Goal: Transaction & Acquisition: Purchase product/service

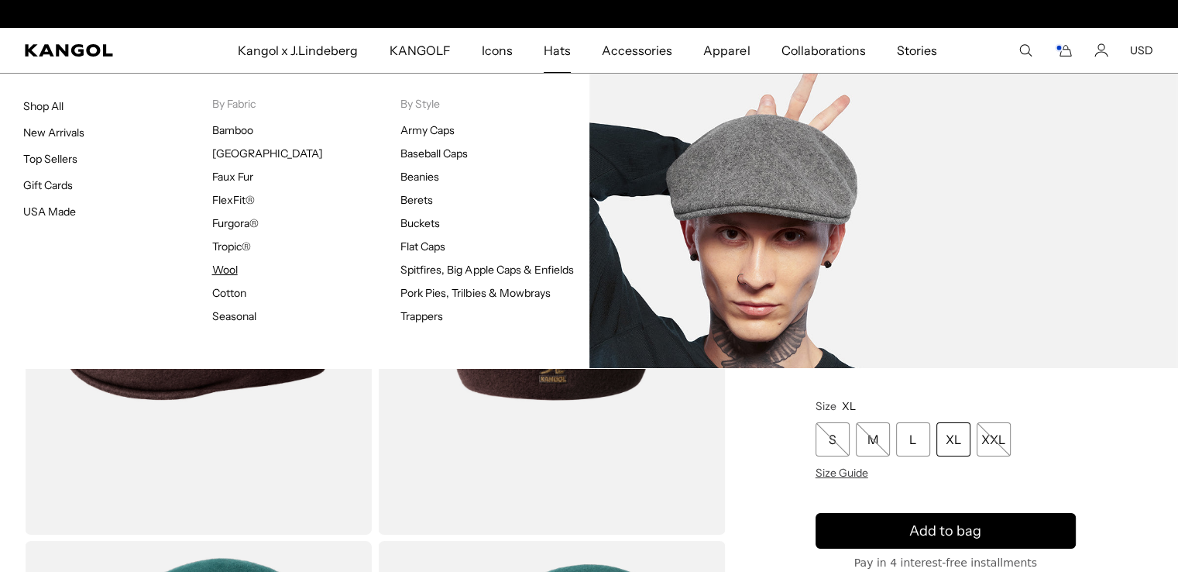
scroll to position [0, 319]
click at [222, 267] on link "Wool" at bounding box center [225, 270] width 26 height 14
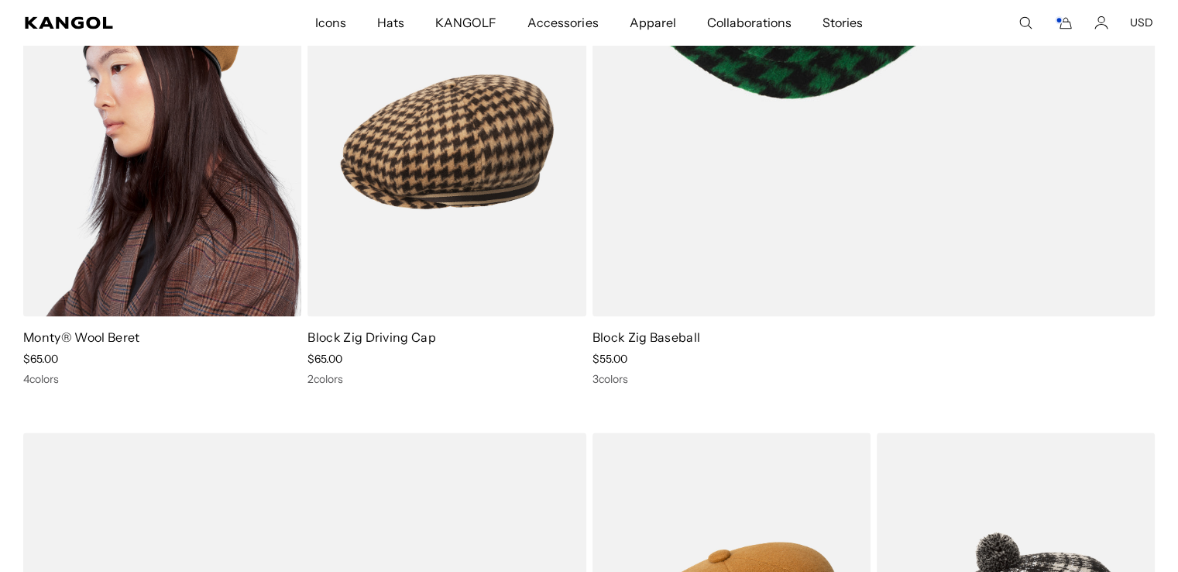
scroll to position [0, 319]
drag, startPoint x: 194, startPoint y: 176, endPoint x: 233, endPoint y: 184, distance: 40.4
click at [233, 184] on img at bounding box center [162, 141] width 278 height 349
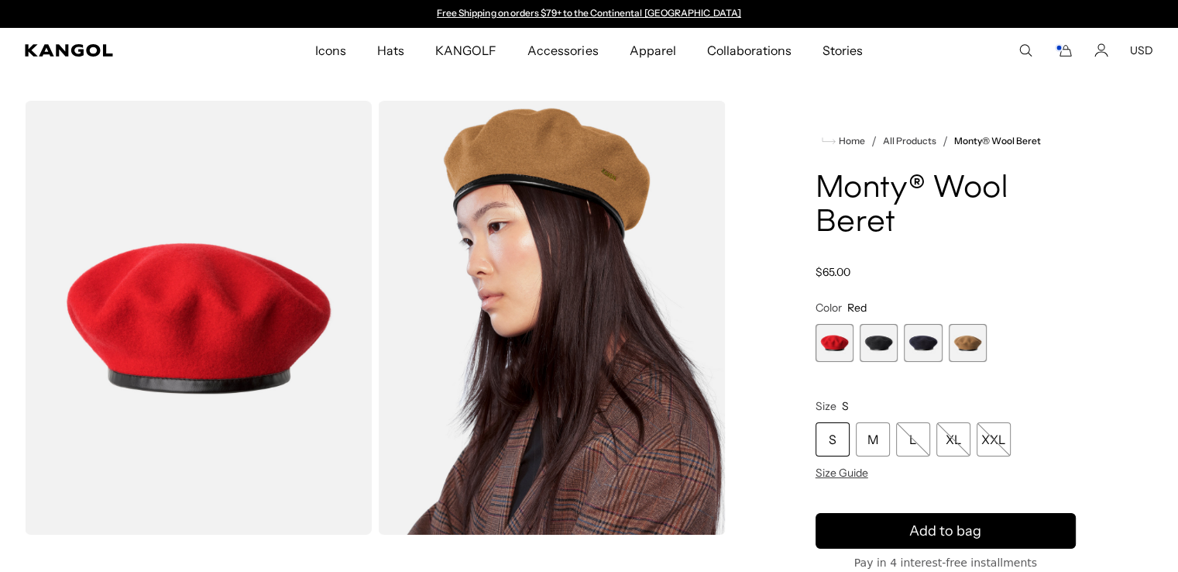
click at [967, 338] on span "4 of 4" at bounding box center [968, 343] width 38 height 38
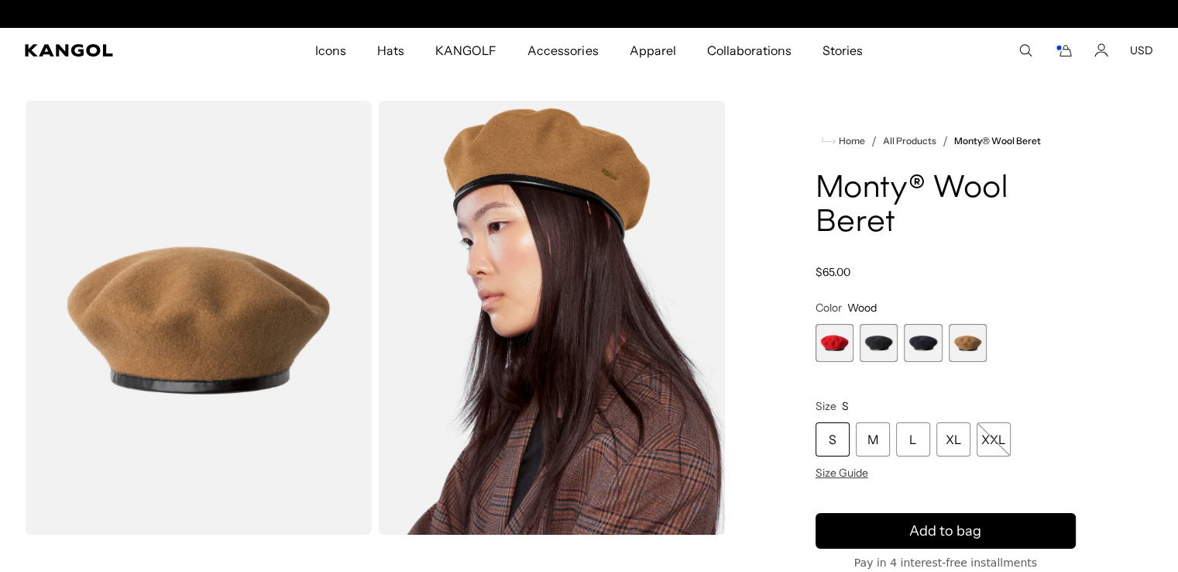
click at [602, 184] on img "Gallery Viewer" at bounding box center [551, 318] width 347 height 434
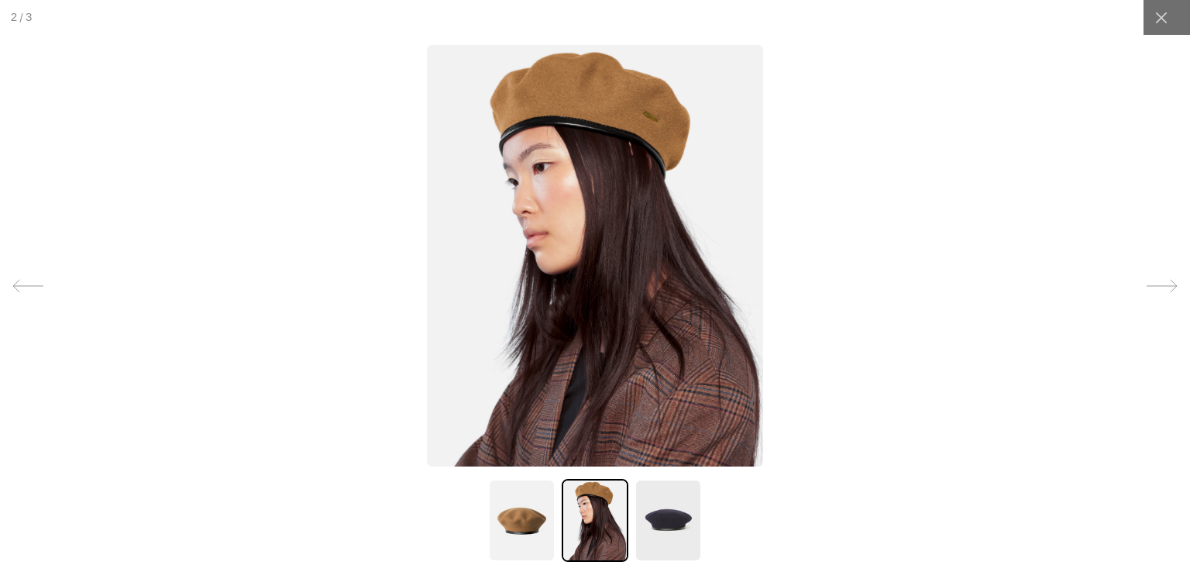
click at [618, 111] on img at bounding box center [595, 255] width 336 height 421
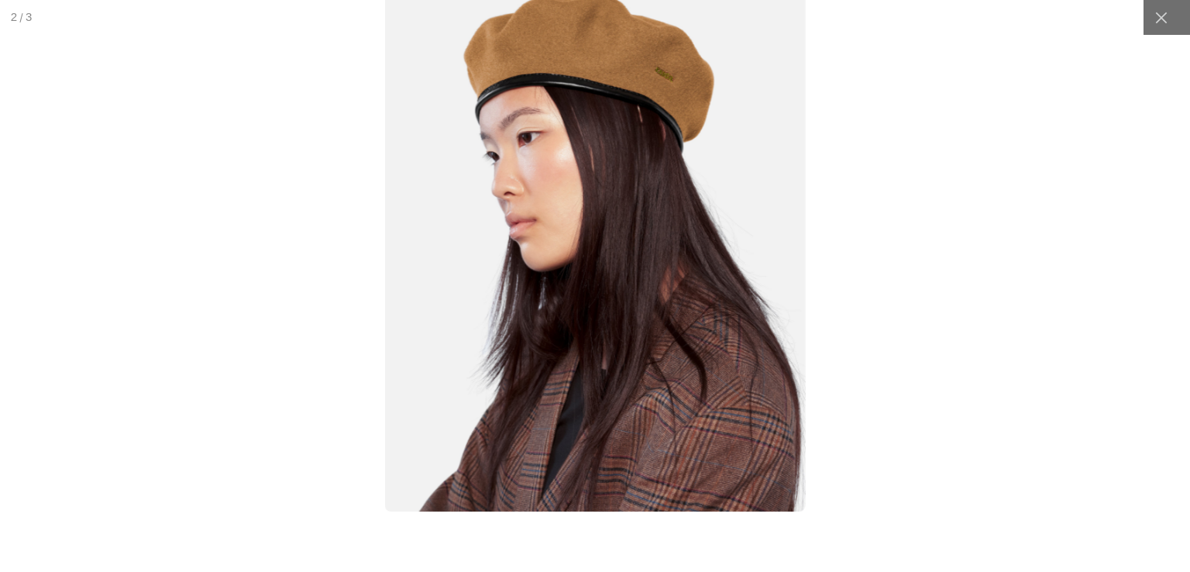
scroll to position [0, 319]
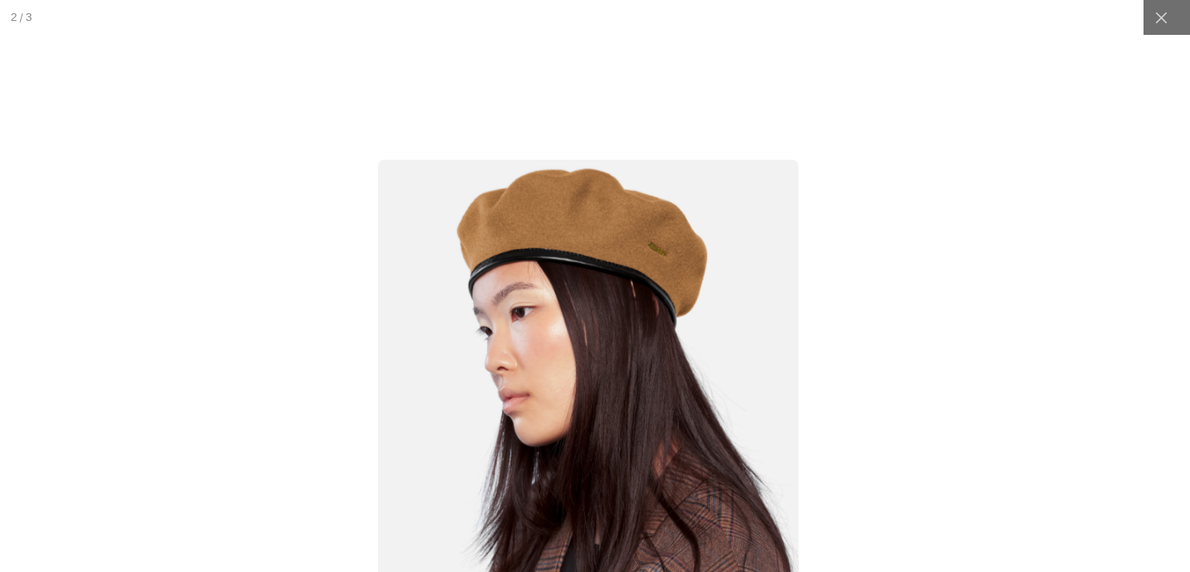
click at [654, 230] on img at bounding box center [588, 423] width 421 height 527
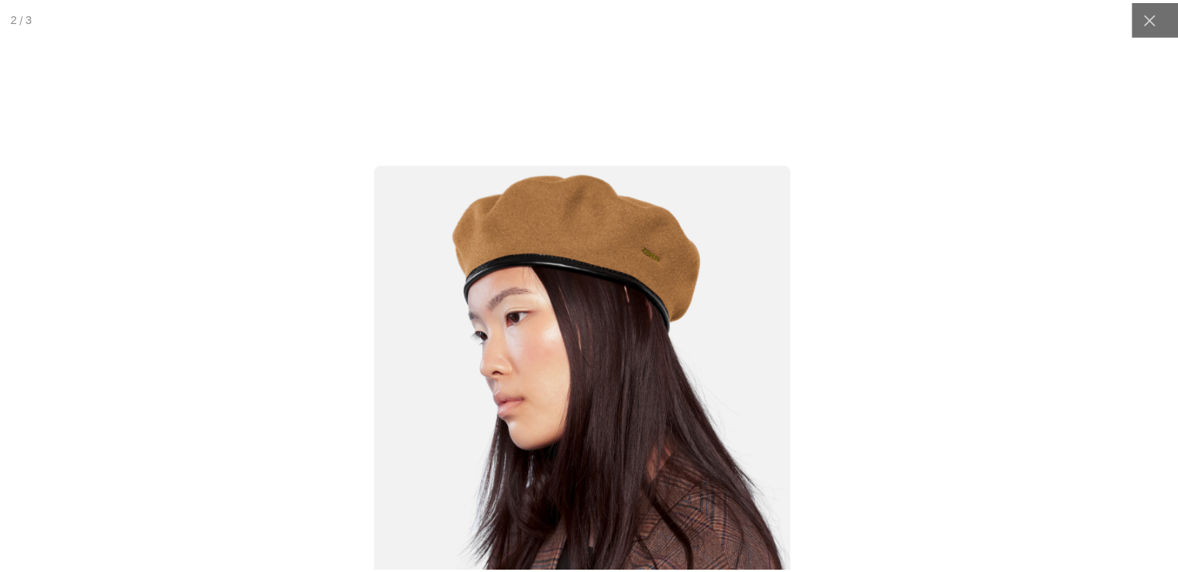
scroll to position [0, 0]
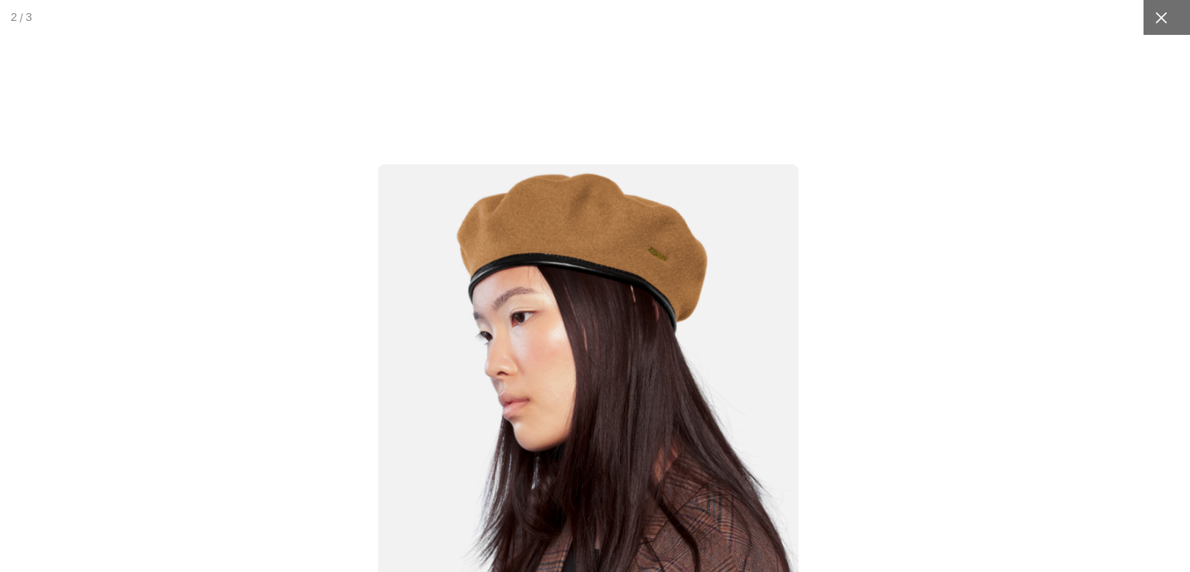
click at [1146, 28] on div at bounding box center [1160, 17] width 35 height 35
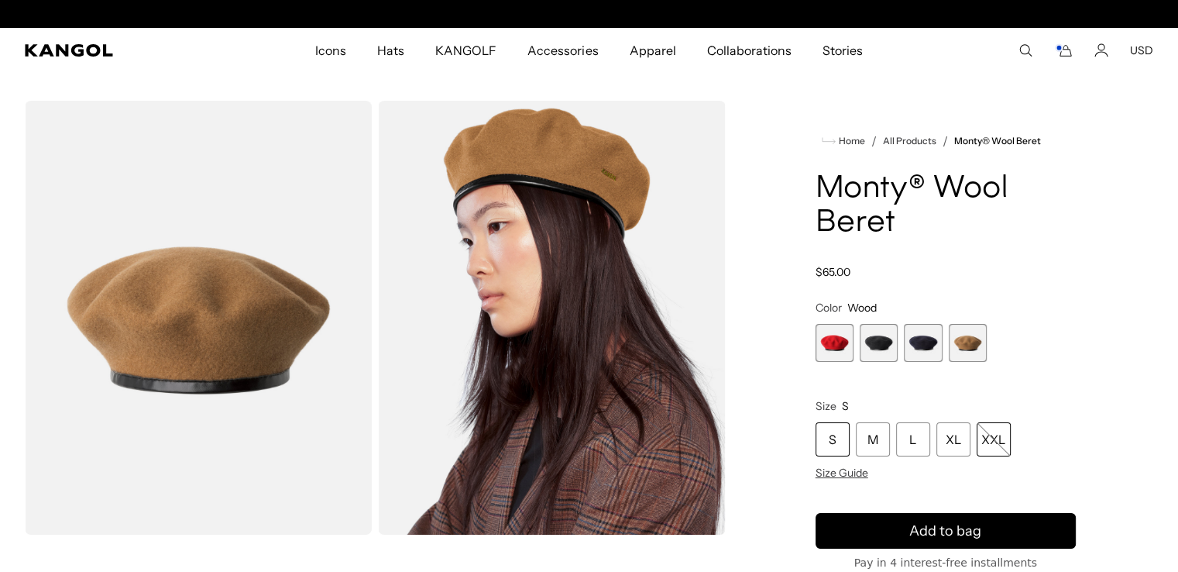
scroll to position [0, 319]
click at [951, 448] on div "XL" at bounding box center [953, 439] width 34 height 34
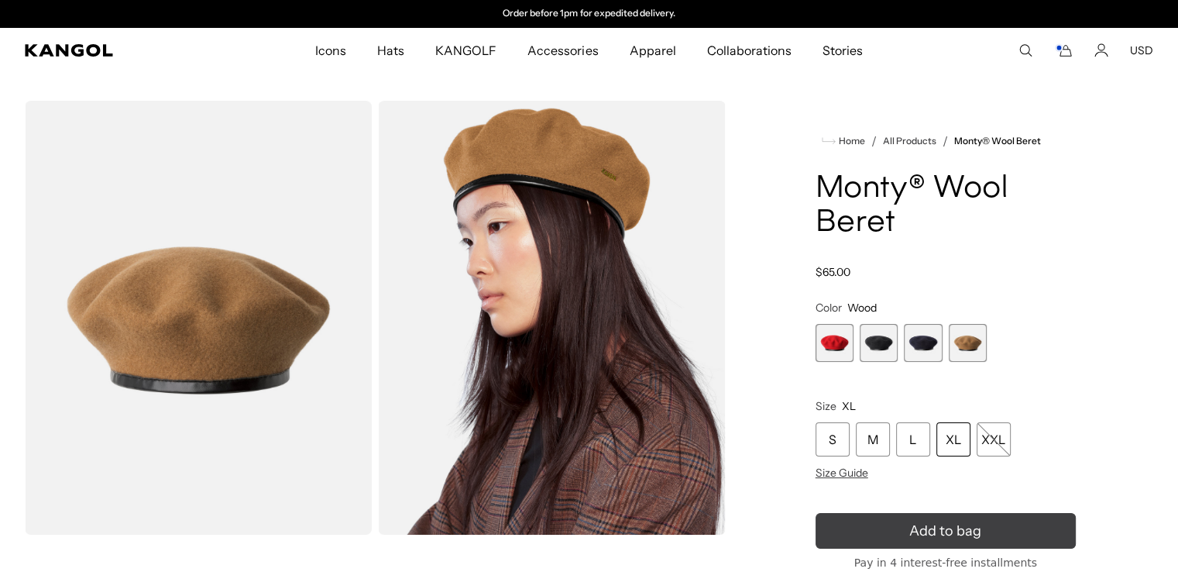
click at [961, 531] on span "Add to bag" at bounding box center [945, 530] width 72 height 21
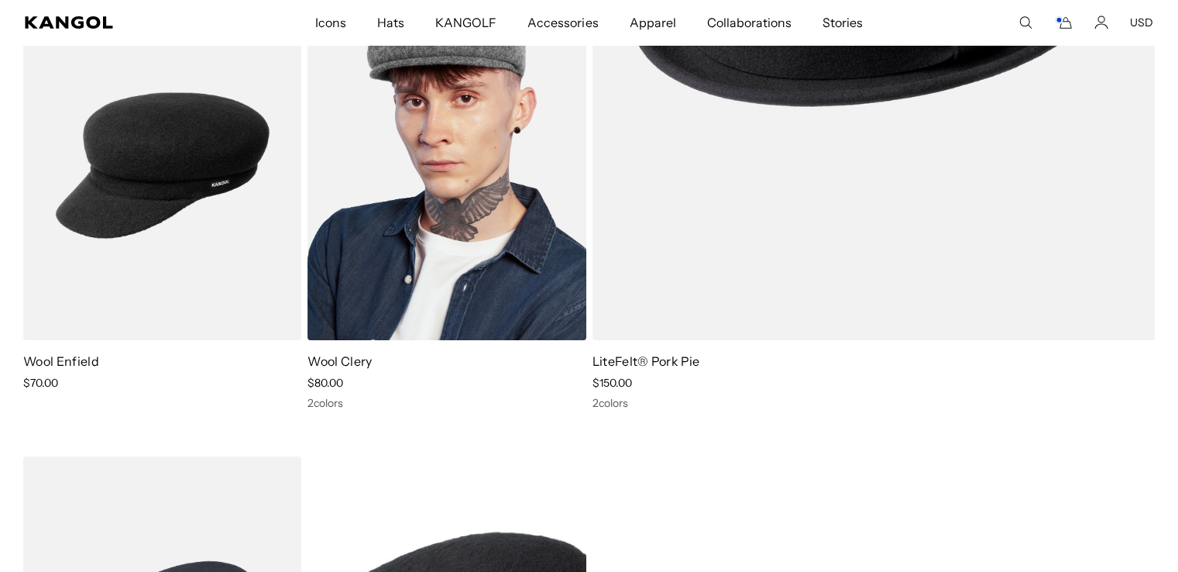
click at [462, 228] on img at bounding box center [446, 165] width 278 height 349
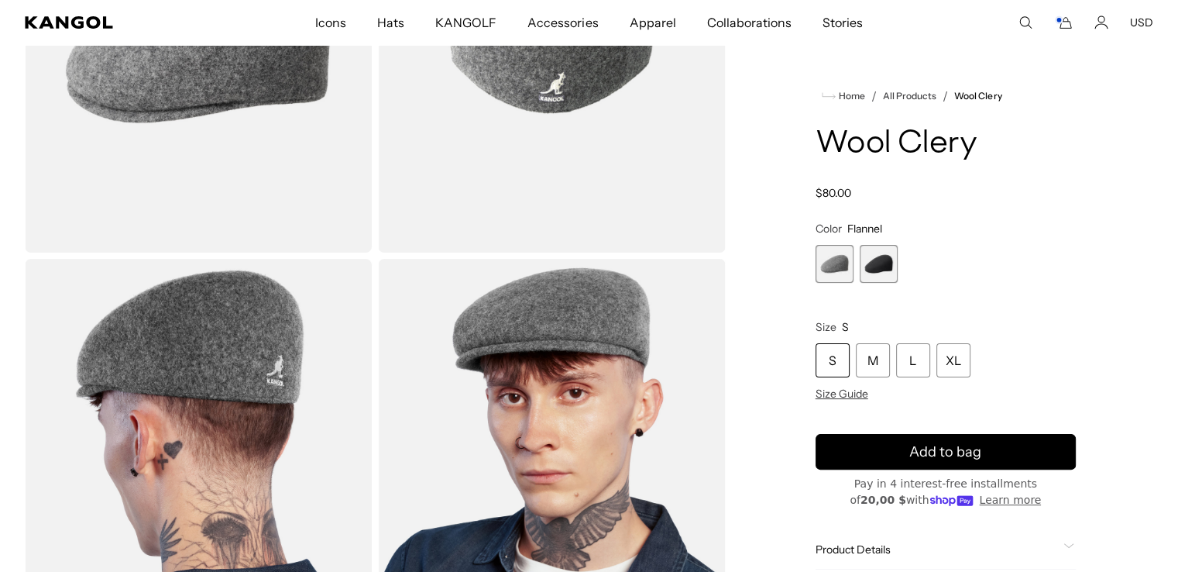
click at [877, 269] on span "2 of 2" at bounding box center [879, 264] width 38 height 38
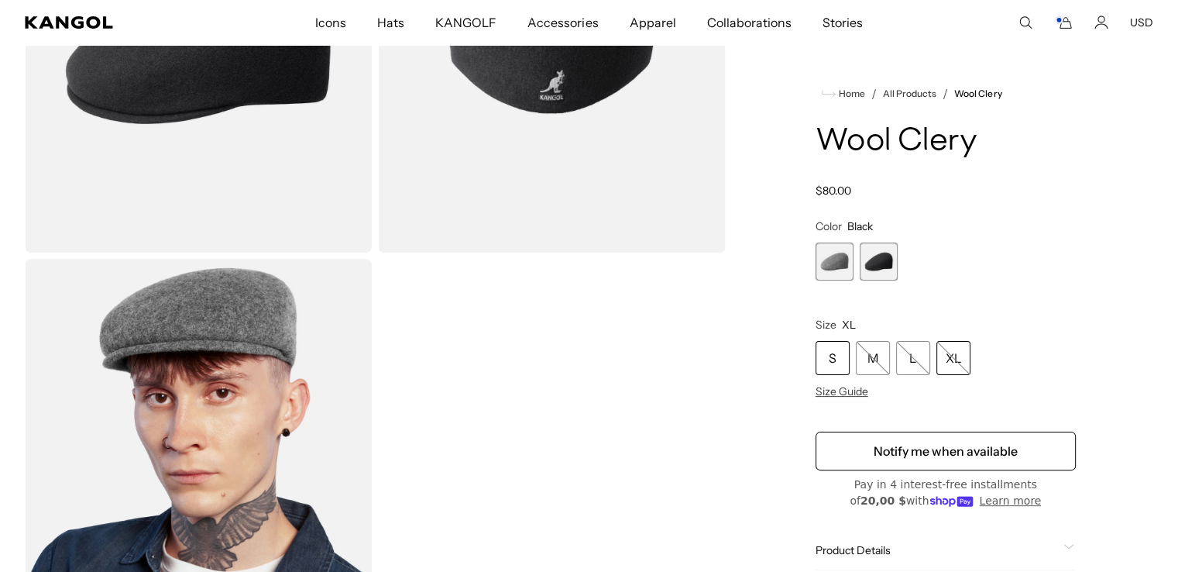
scroll to position [0, 319]
click at [836, 258] on span "1 of 2" at bounding box center [835, 261] width 38 height 38
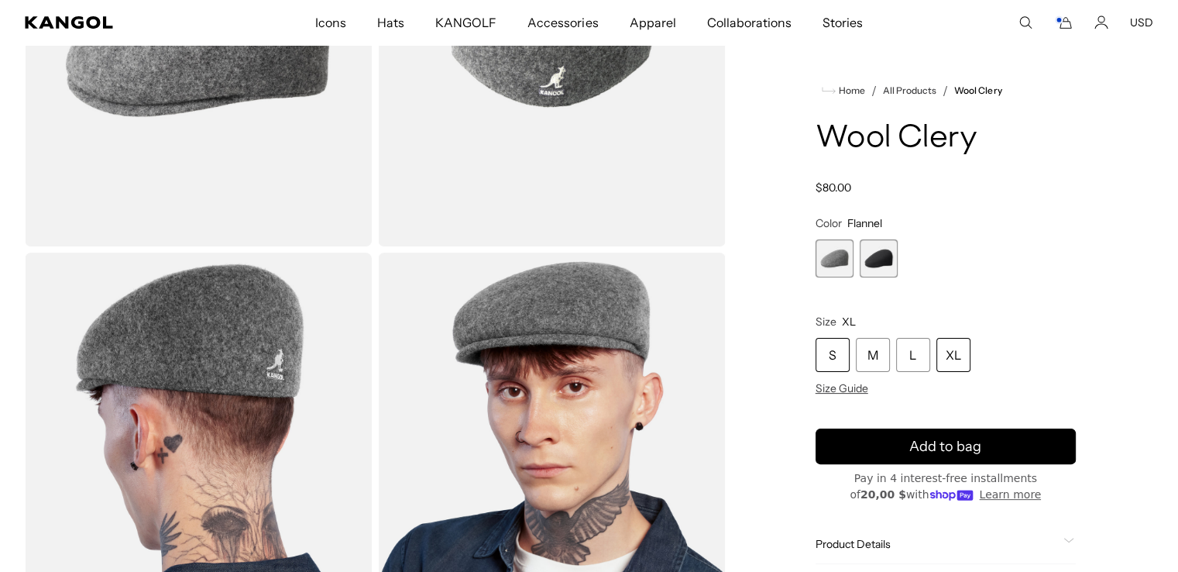
click at [951, 353] on div "XL" at bounding box center [953, 355] width 34 height 34
click at [951, 360] on div "XL" at bounding box center [953, 355] width 34 height 34
click at [917, 356] on div "L" at bounding box center [913, 355] width 34 height 34
click at [945, 356] on div "XL" at bounding box center [953, 355] width 34 height 34
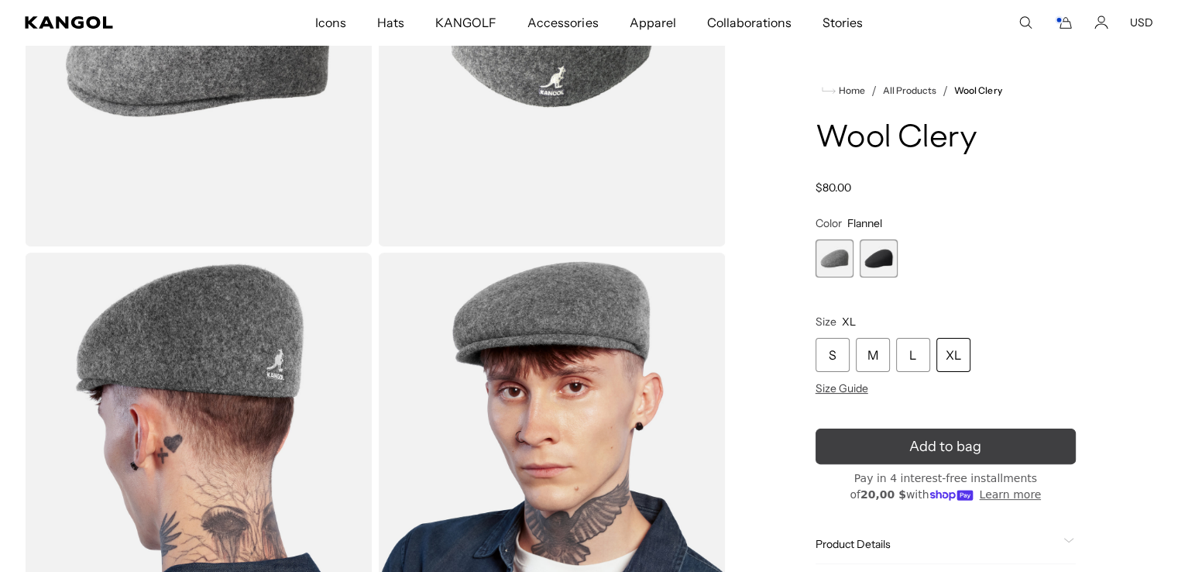
click at [947, 452] on icon "submit" at bounding box center [945, 446] width 29 height 29
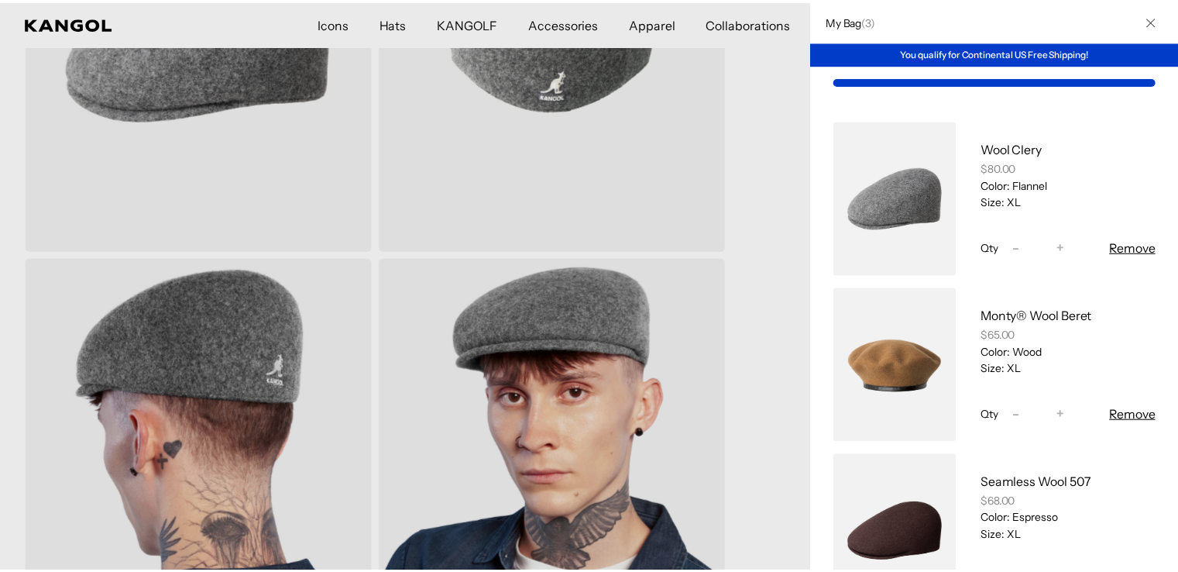
scroll to position [0, 319]
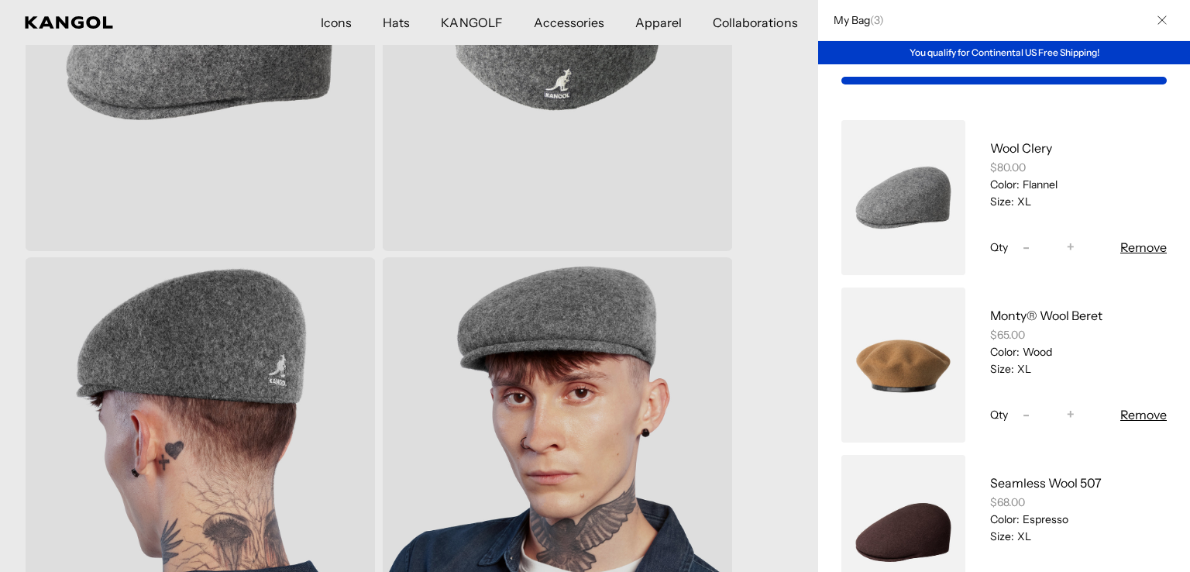
click at [1157, 19] on icon "Close" at bounding box center [1161, 19] width 9 height 9
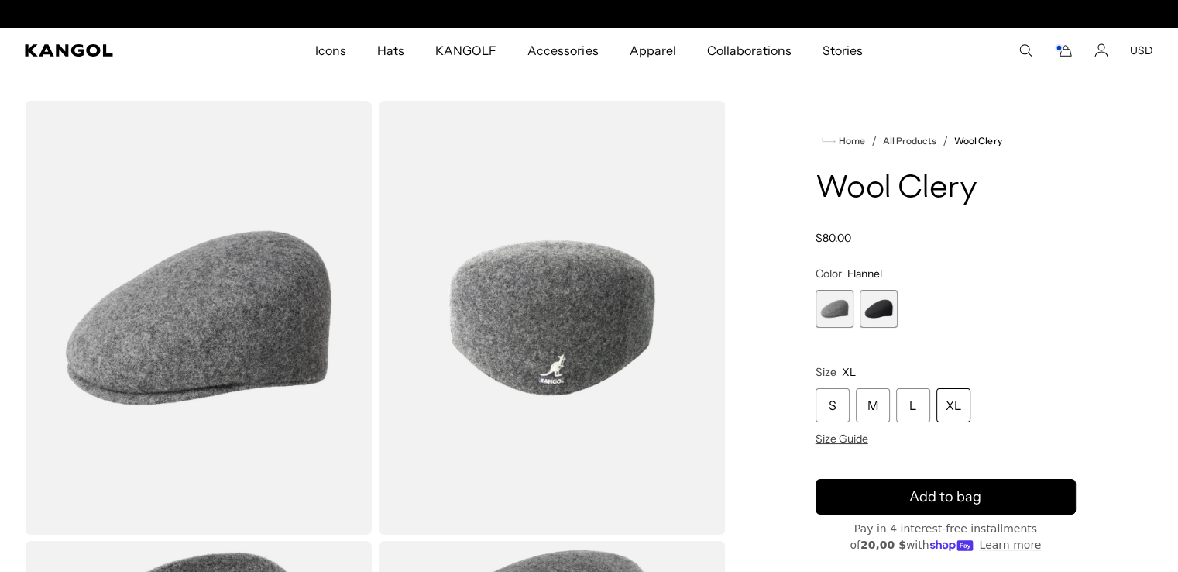
scroll to position [0, 0]
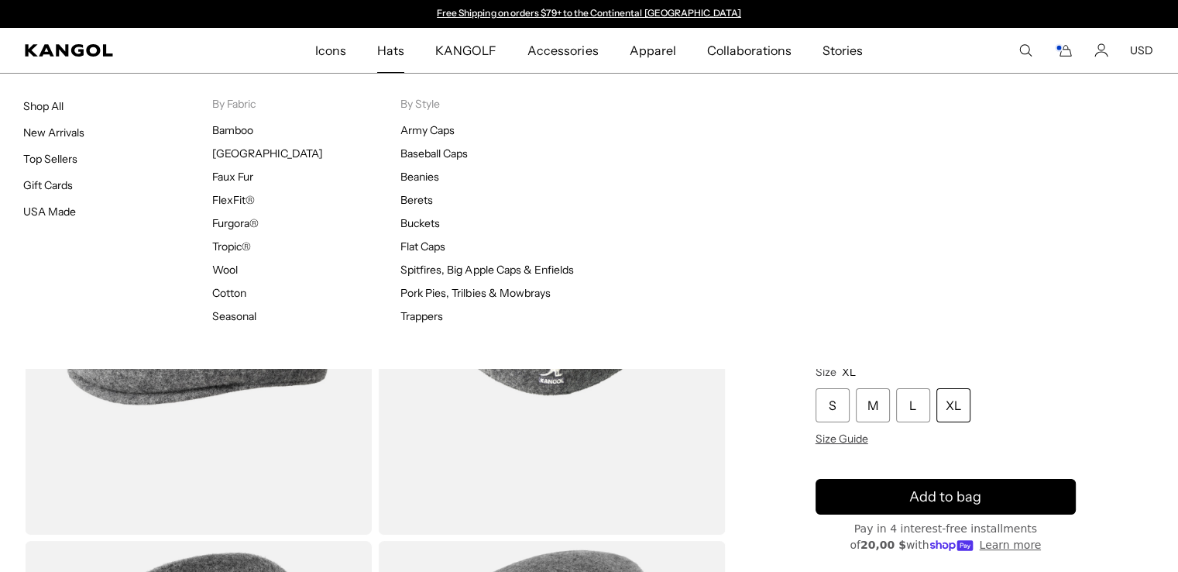
click at [390, 51] on span "Hats" at bounding box center [390, 50] width 27 height 45
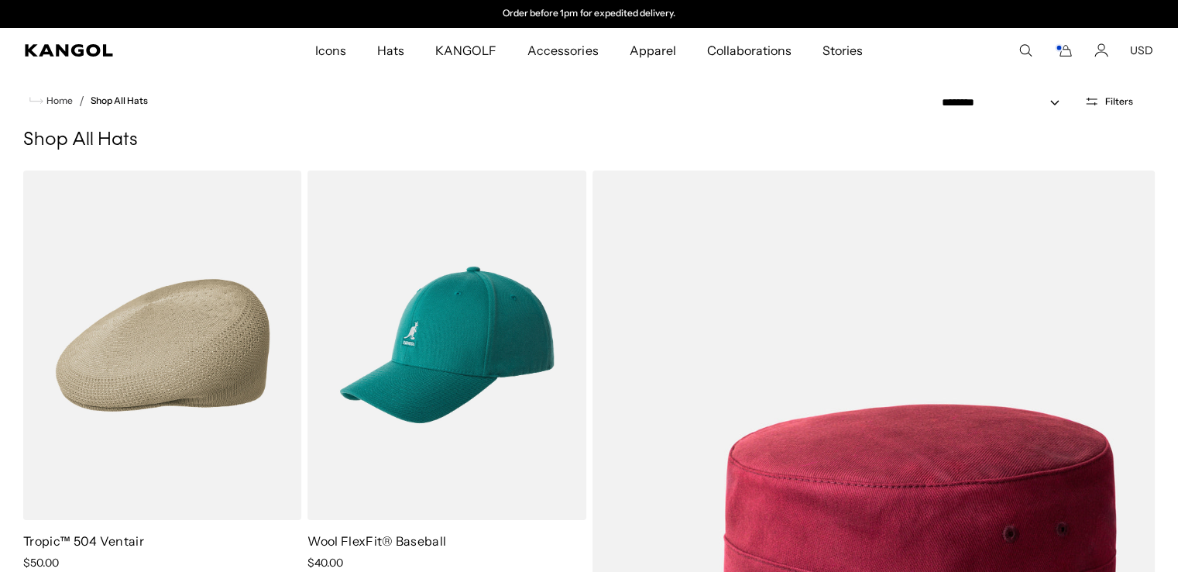
click at [1026, 50] on icon "Search here" at bounding box center [1025, 50] width 14 height 14
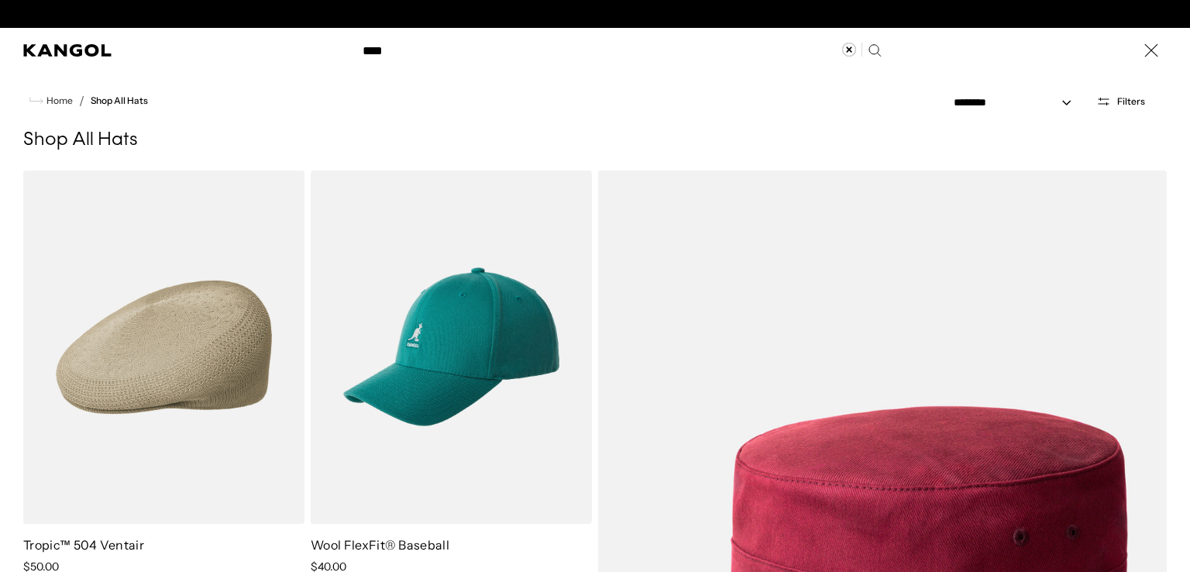
scroll to position [0, 319]
type input "*"
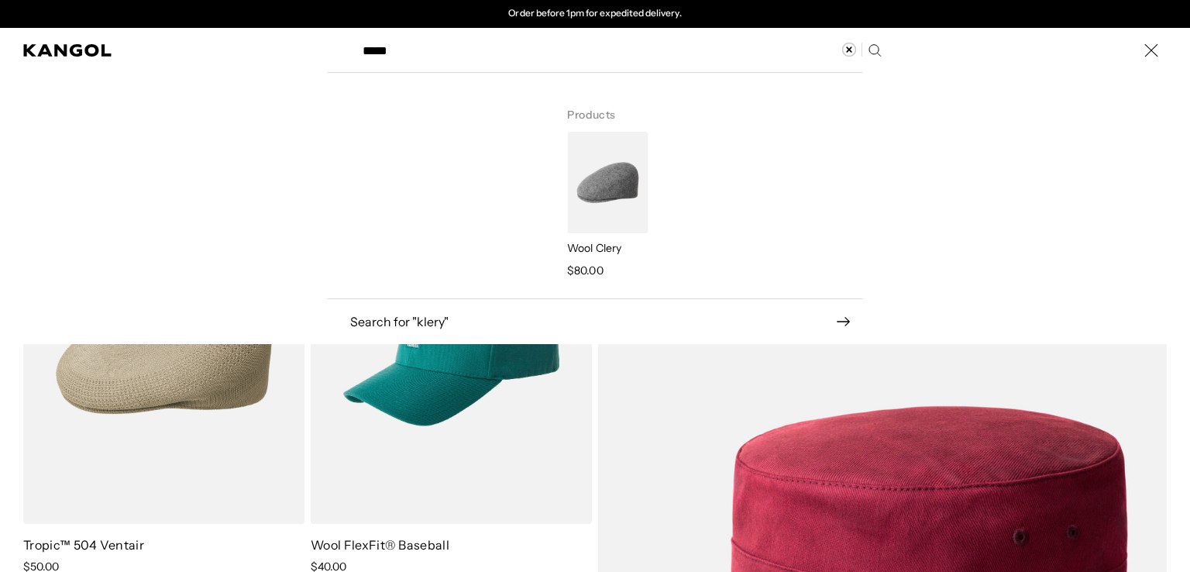
type input "*****"
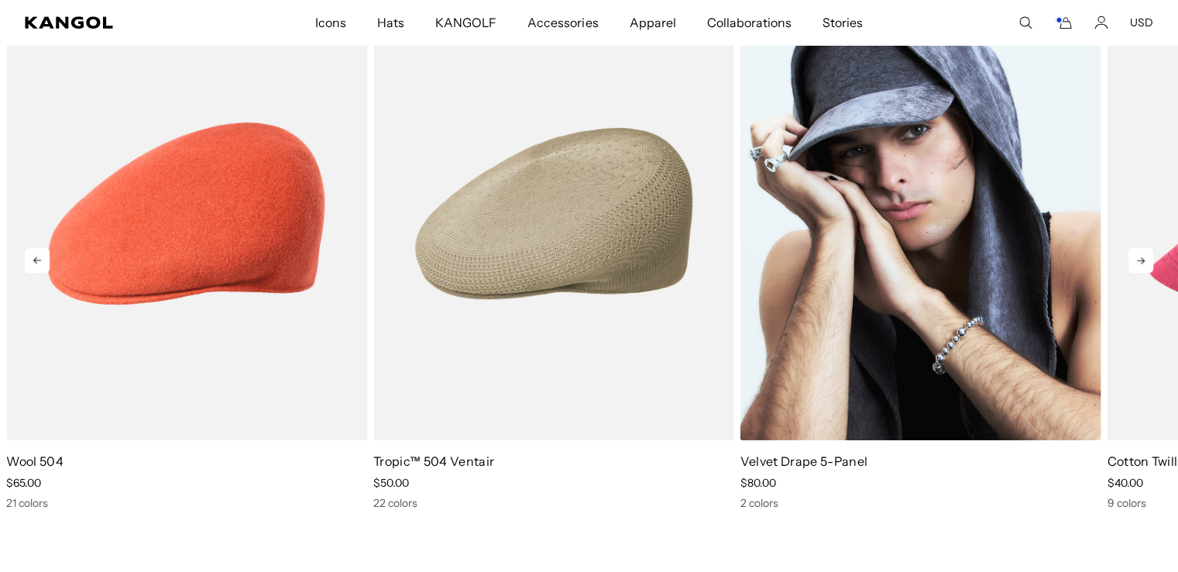
click at [919, 261] on img "3 of 10" at bounding box center [920, 213] width 361 height 453
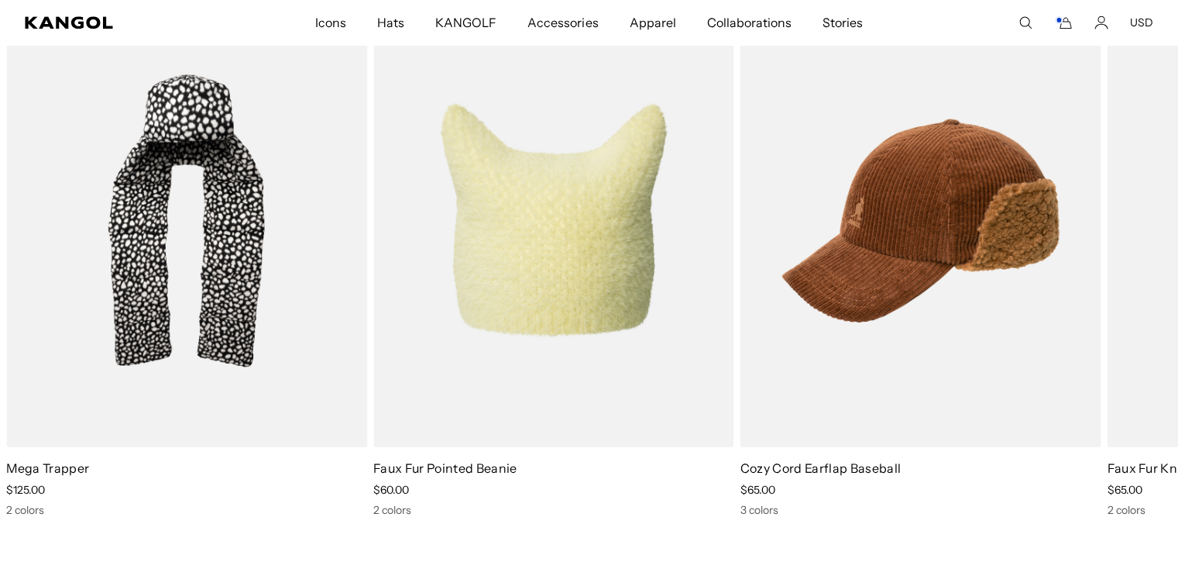
scroll to position [0, 319]
drag, startPoint x: 0, startPoint y: 0, endPoint x: 1189, endPoint y: 307, distance: 1227.8
click at [1177, 307] on html "Skip to content My Bag ( 3 ) You qualify for Continental US Free Shipping! Wool…" at bounding box center [589, 194] width 1178 height 3575
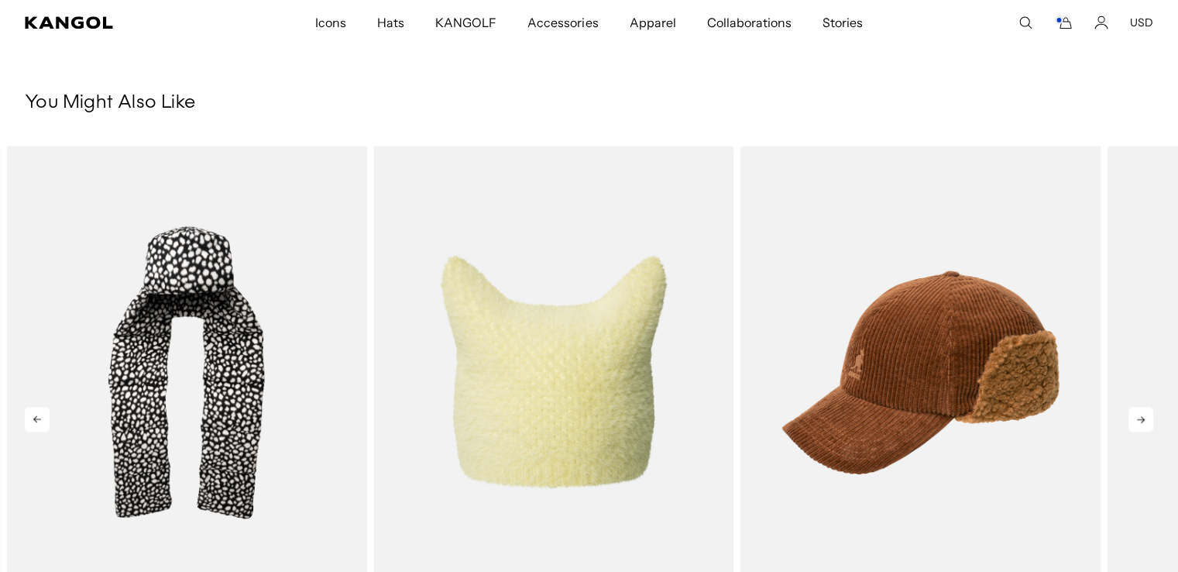
click at [1138, 413] on icon at bounding box center [1140, 419] width 25 height 25
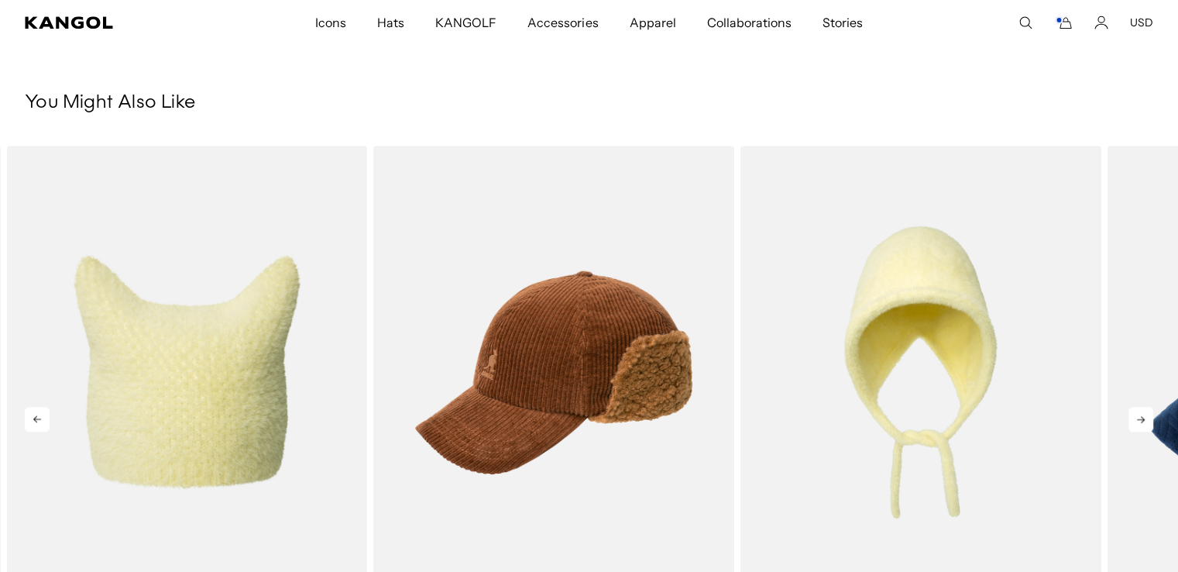
scroll to position [0, 0]
click at [1146, 417] on icon at bounding box center [1140, 419] width 25 height 25
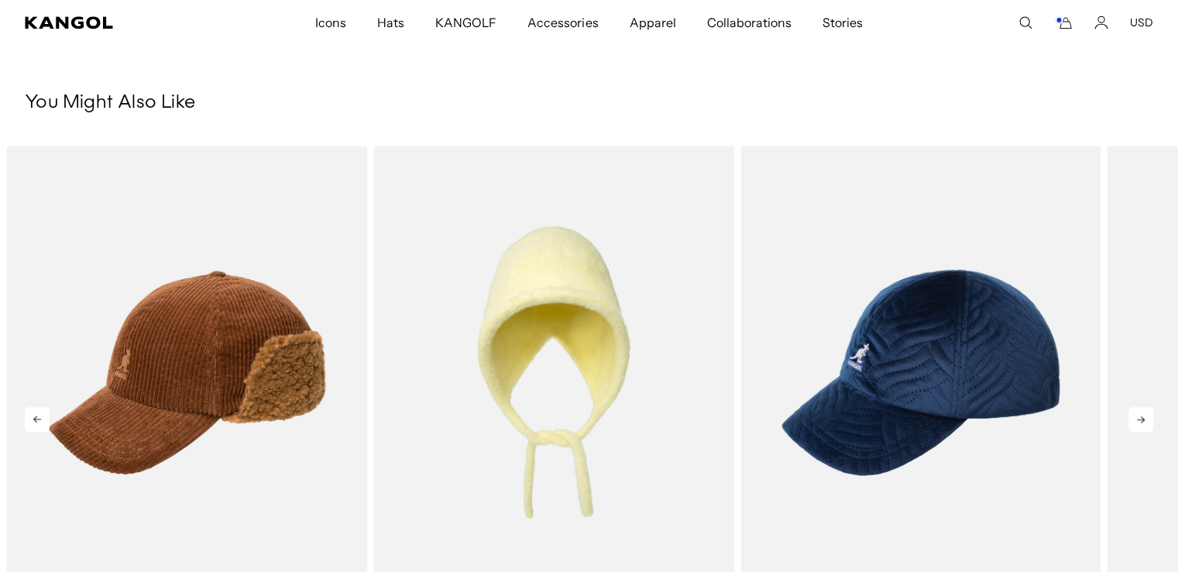
scroll to position [0, 319]
click at [1140, 413] on icon at bounding box center [1140, 419] width 25 height 25
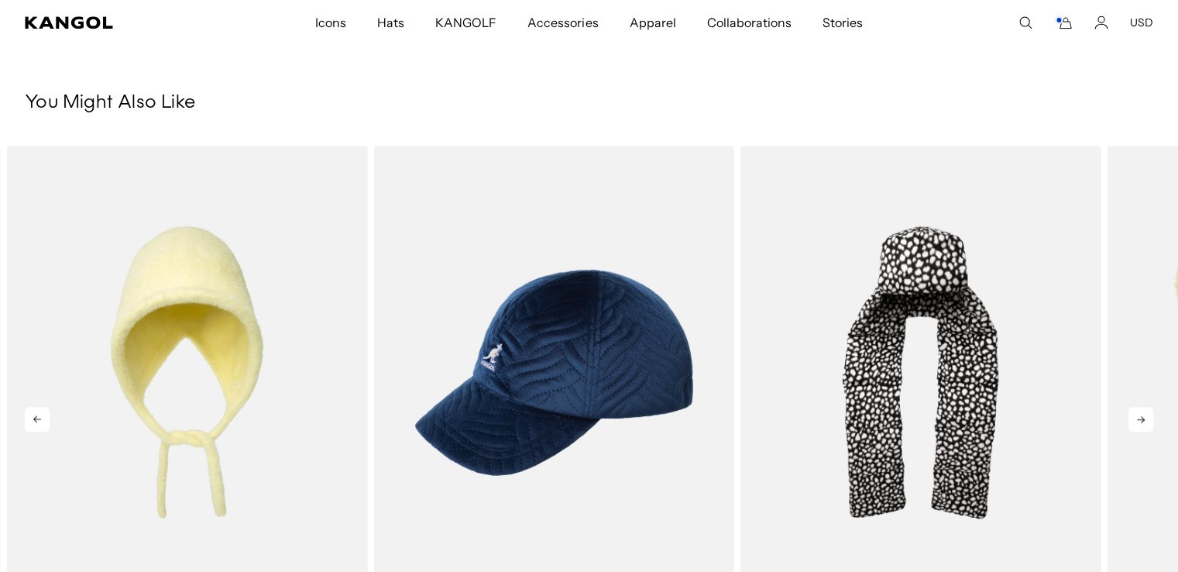
click at [1140, 413] on icon at bounding box center [1140, 419] width 25 height 25
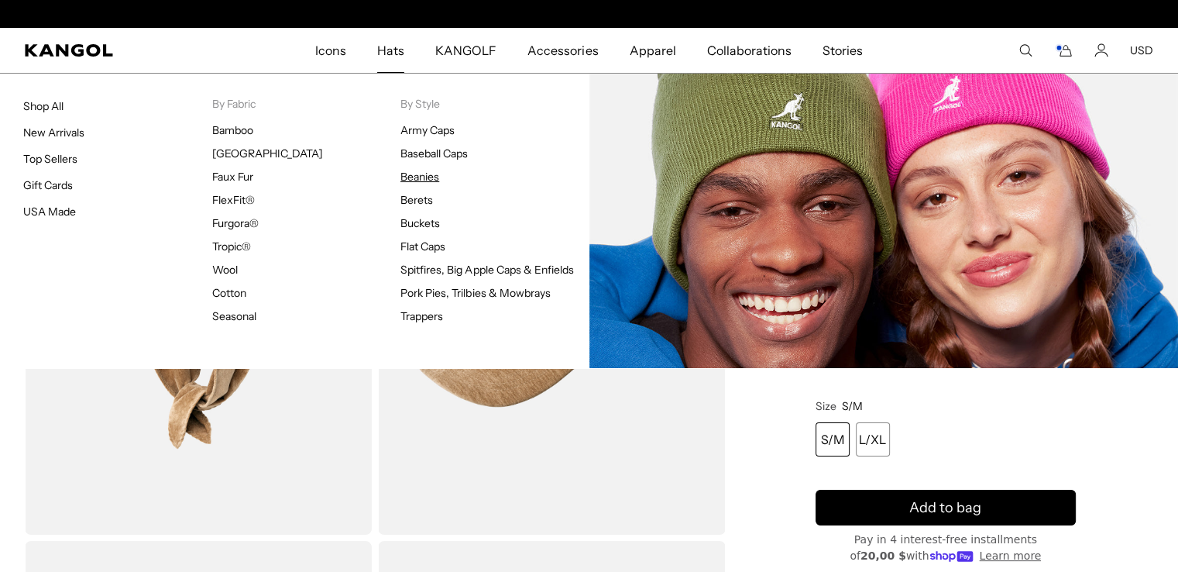
click at [429, 174] on link "Beanies" at bounding box center [419, 177] width 39 height 14
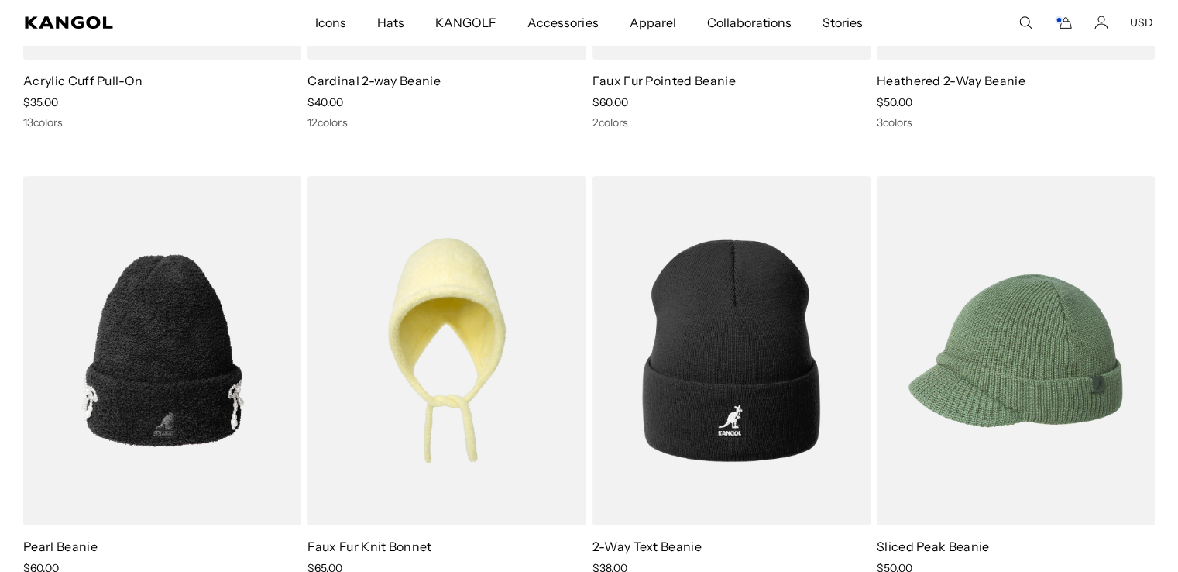
scroll to position [0, 319]
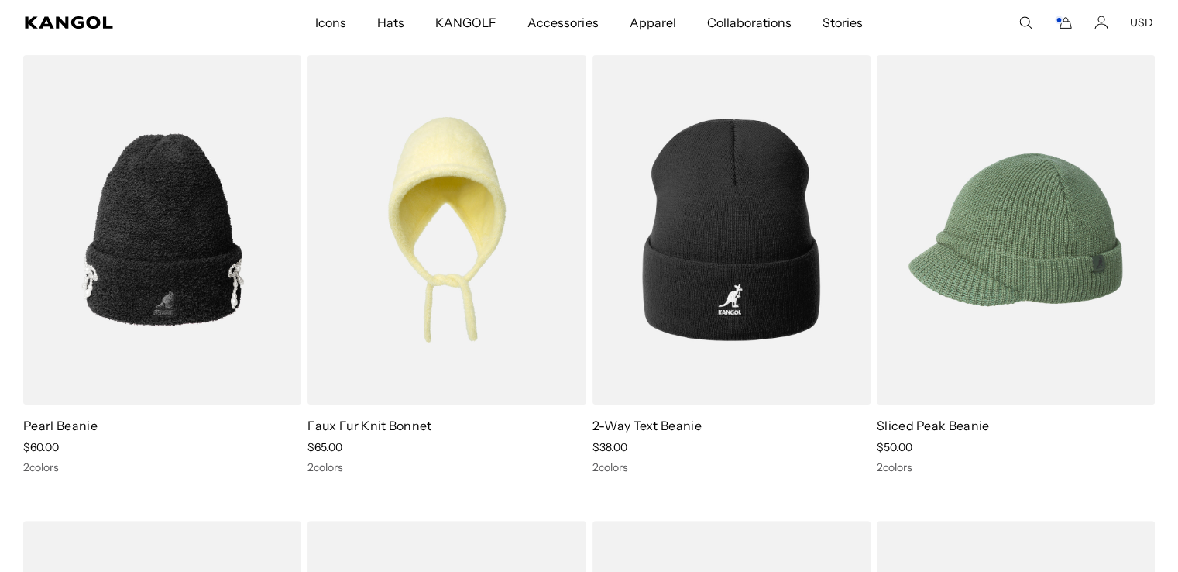
drag, startPoint x: 1183, startPoint y: 23, endPoint x: 1189, endPoint y: 105, distance: 82.3
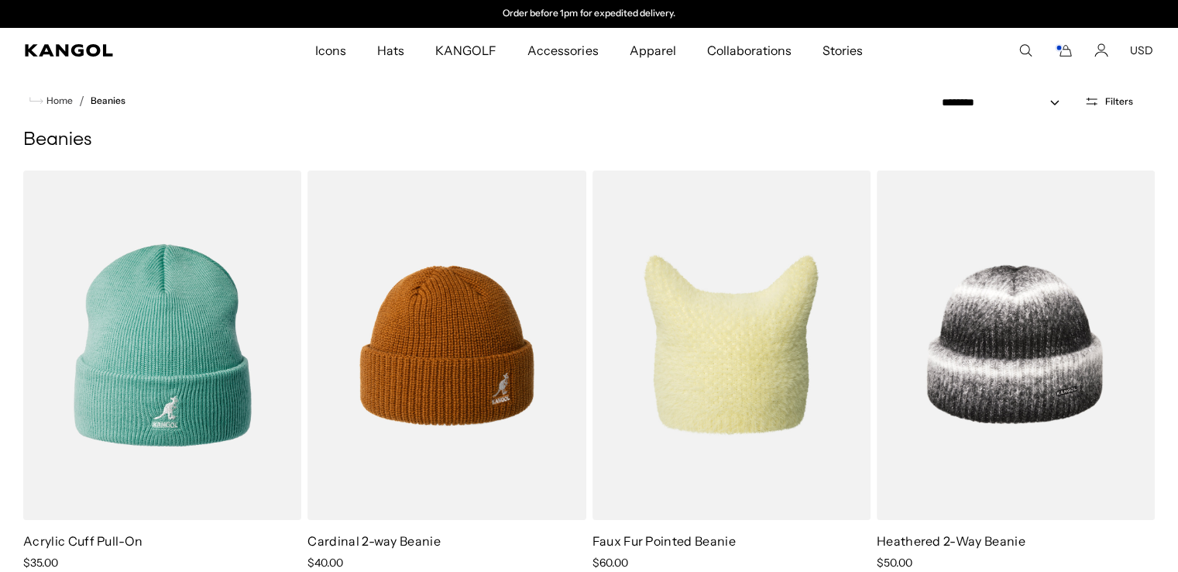
click at [1066, 53] on icon "Cart" at bounding box center [1063, 50] width 19 height 14
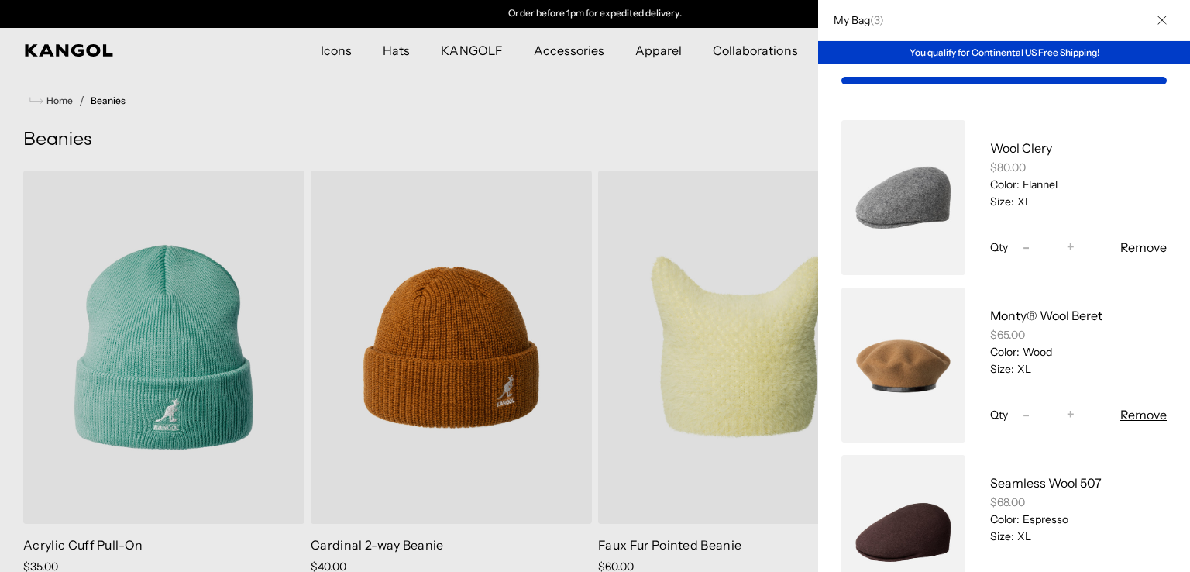
click at [669, 72] on div at bounding box center [595, 286] width 1190 height 572
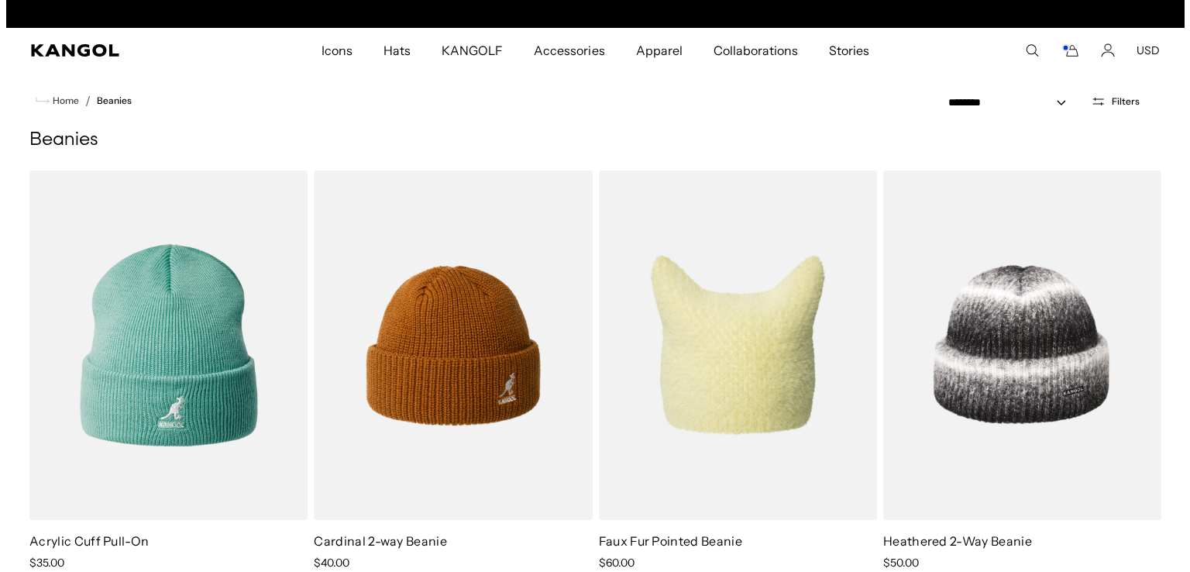
scroll to position [0, 0]
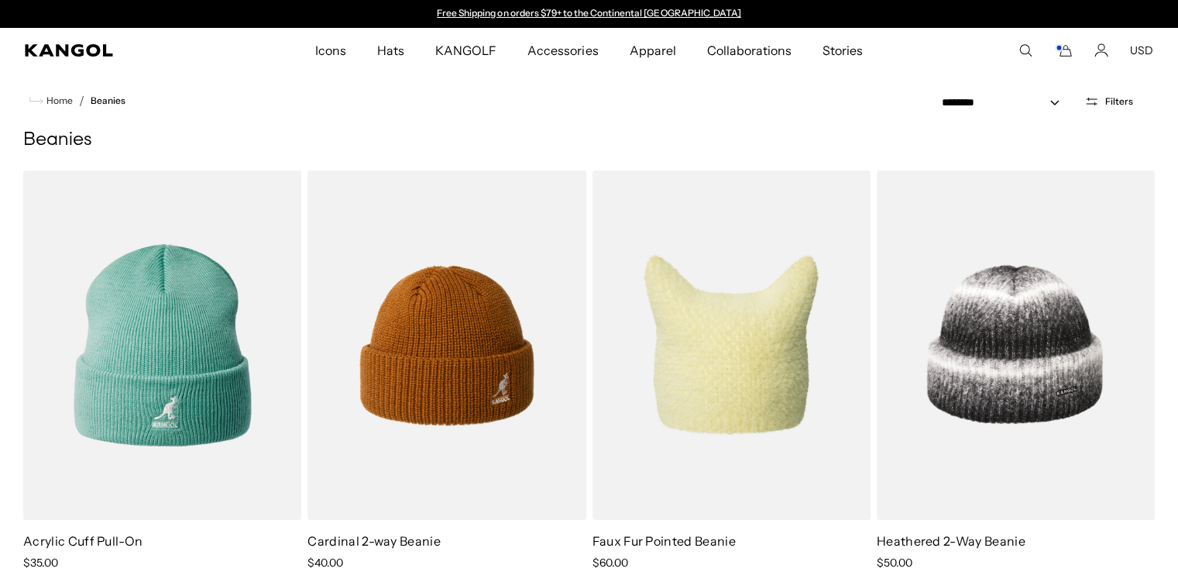
click at [1063, 50] on icon "Cart" at bounding box center [1063, 50] width 19 height 14
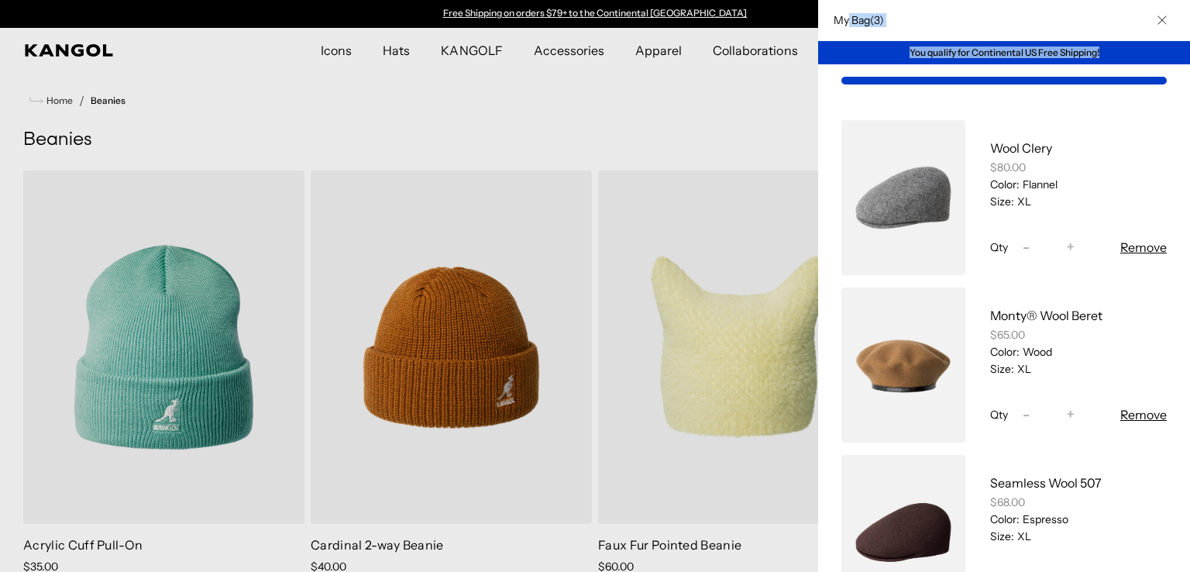
drag, startPoint x: 847, startPoint y: 13, endPoint x: 896, endPoint y: 81, distance: 84.3
click at [896, 81] on div "My Bag ( 3 ) You qualify for Continental US Free Shipping! Wool Clery $80.00 Co…" at bounding box center [1004, 286] width 372 height 572
click at [896, 81] on div "My Bag" at bounding box center [1003, 81] width 325 height 8
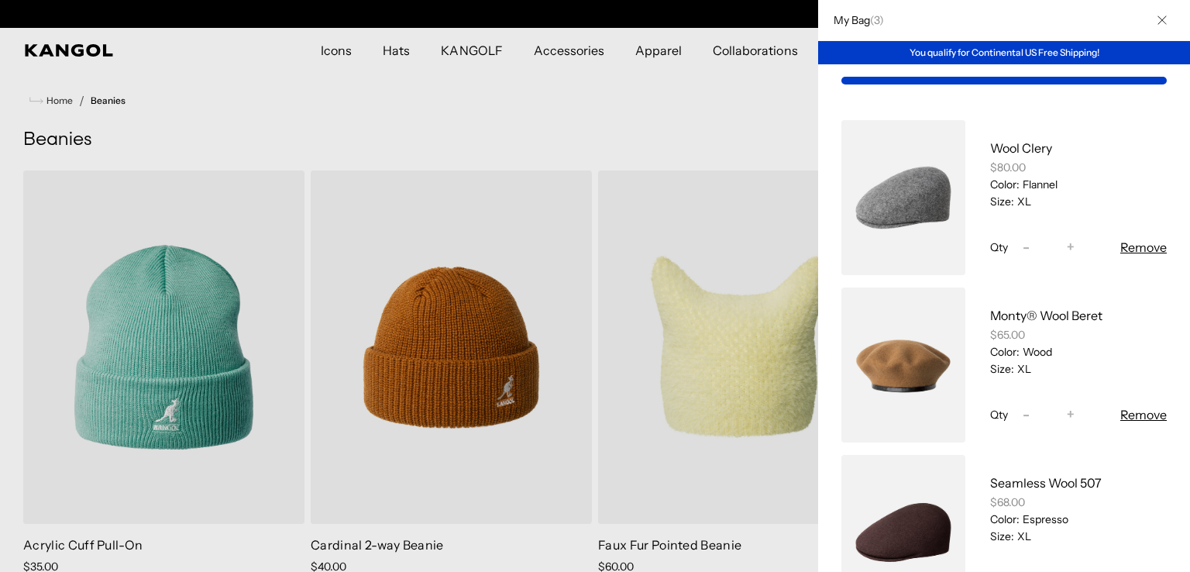
scroll to position [0, 319]
click at [921, 48] on div "You qualify for Continental US Free Shipping!" at bounding box center [1004, 52] width 372 height 23
click at [897, 349] on link "My Bag" at bounding box center [903, 364] width 124 height 155
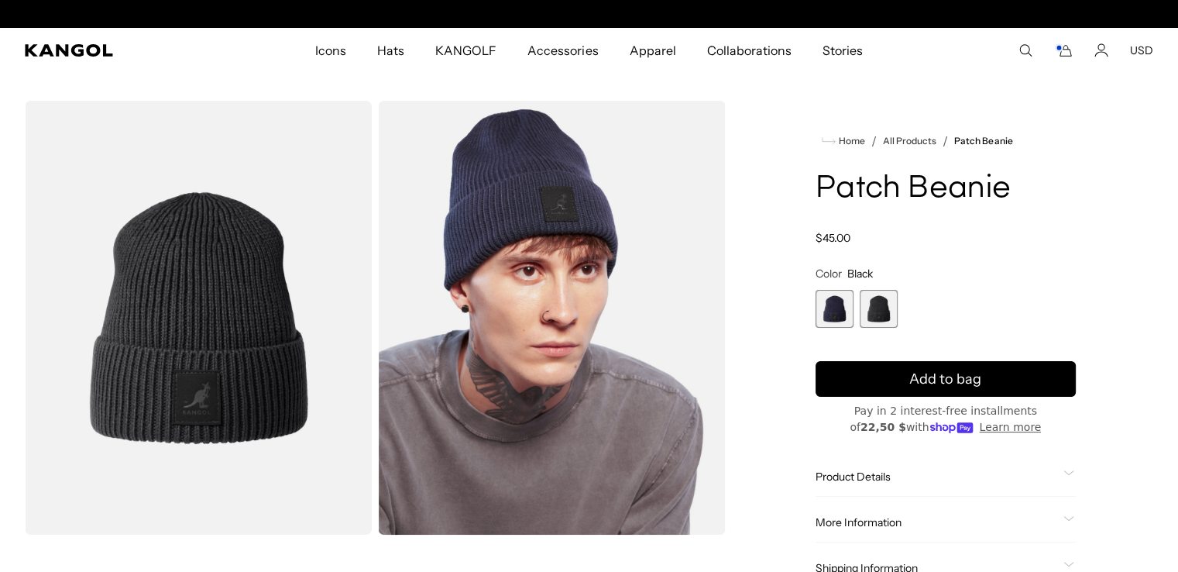
scroll to position [0, 319]
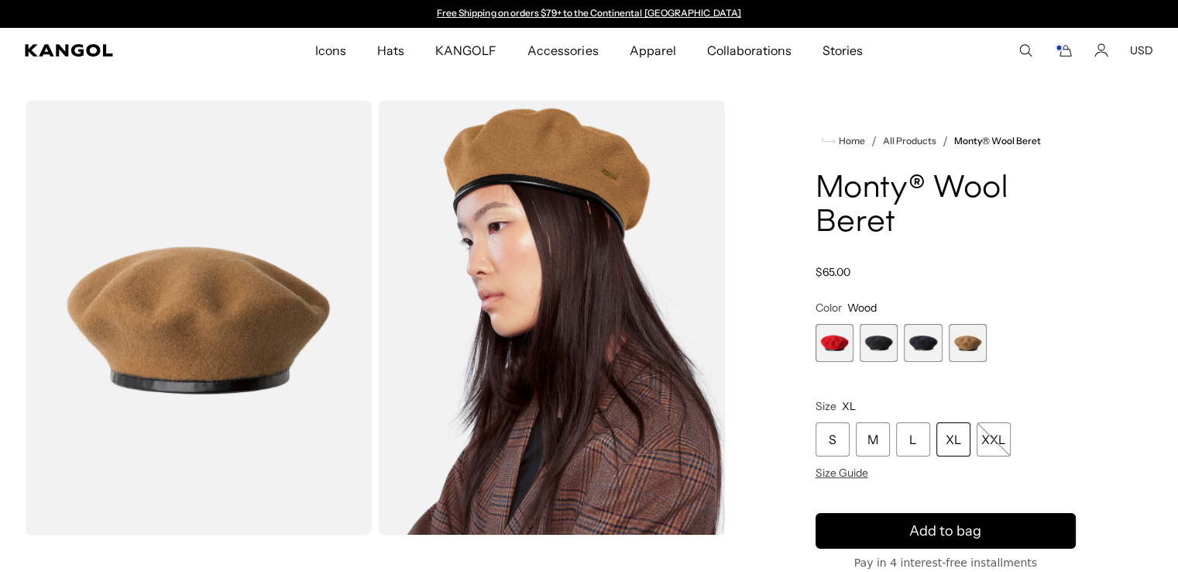
click at [824, 350] on span "1 of 4" at bounding box center [835, 343] width 38 height 38
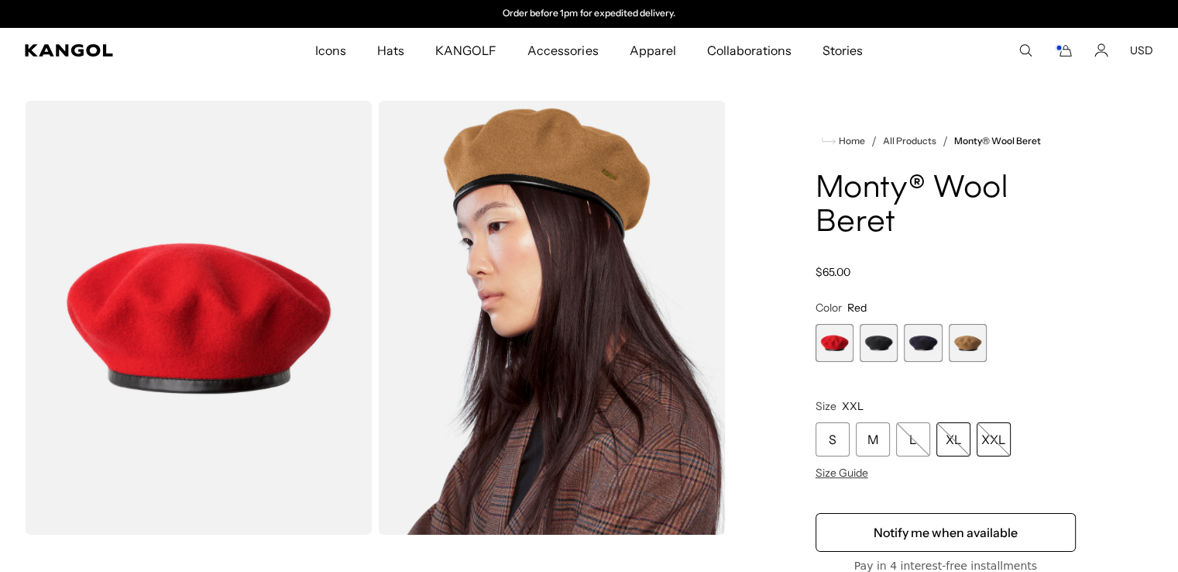
click at [869, 343] on span "2 of 4" at bounding box center [879, 343] width 38 height 38
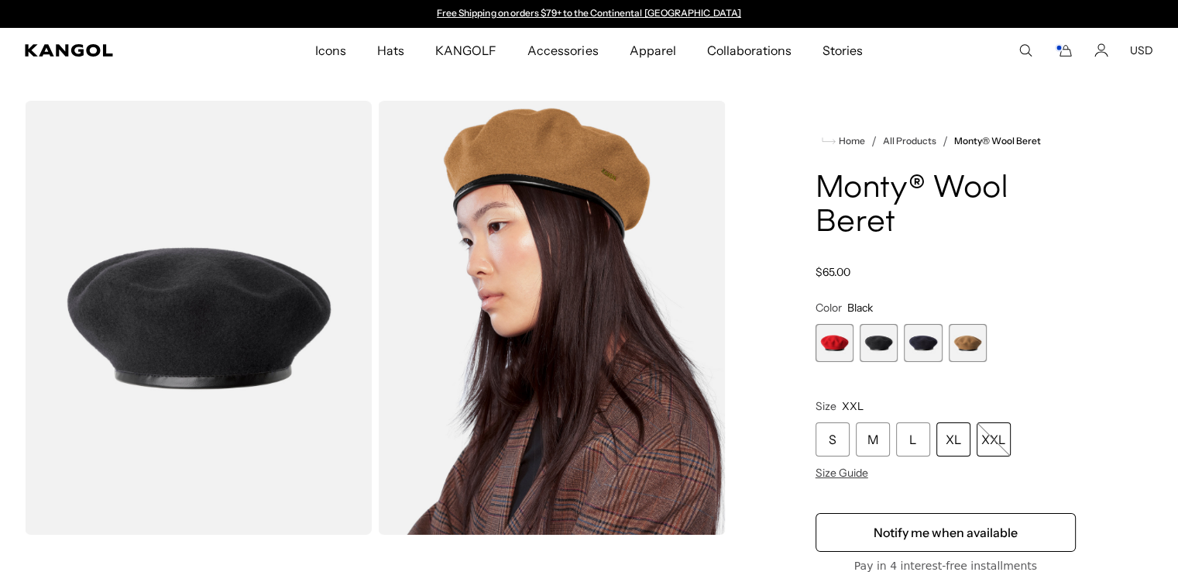
click at [920, 344] on span "3 of 4" at bounding box center [923, 343] width 38 height 38
click at [969, 348] on span "4 of 4" at bounding box center [968, 343] width 38 height 38
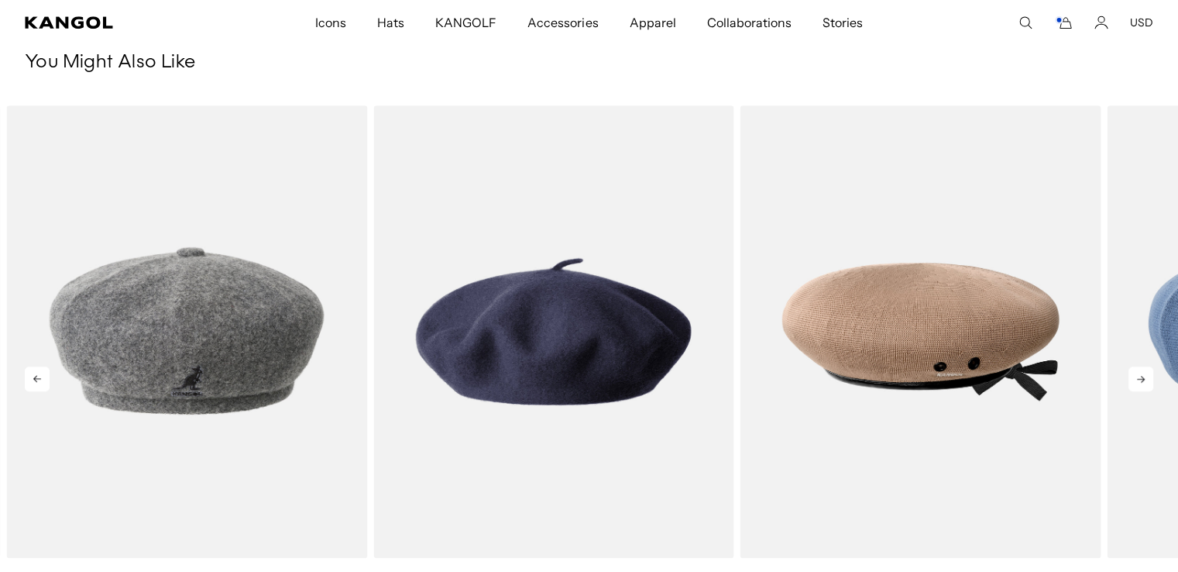
click at [1143, 369] on icon at bounding box center [1140, 378] width 25 height 25
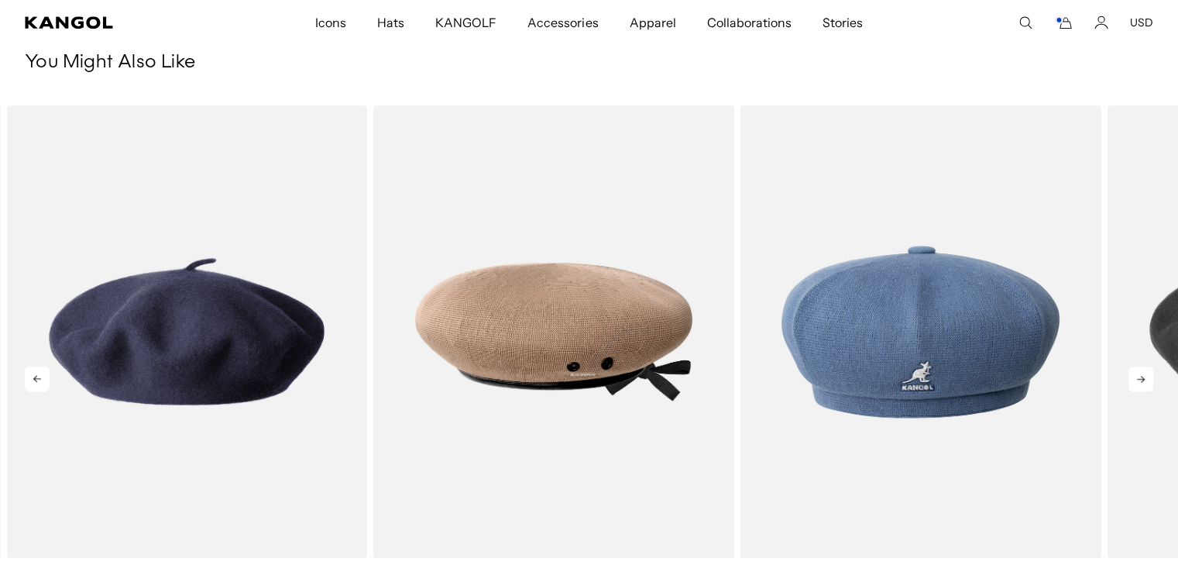
scroll to position [0, 319]
click at [1143, 369] on icon at bounding box center [1140, 378] width 25 height 25
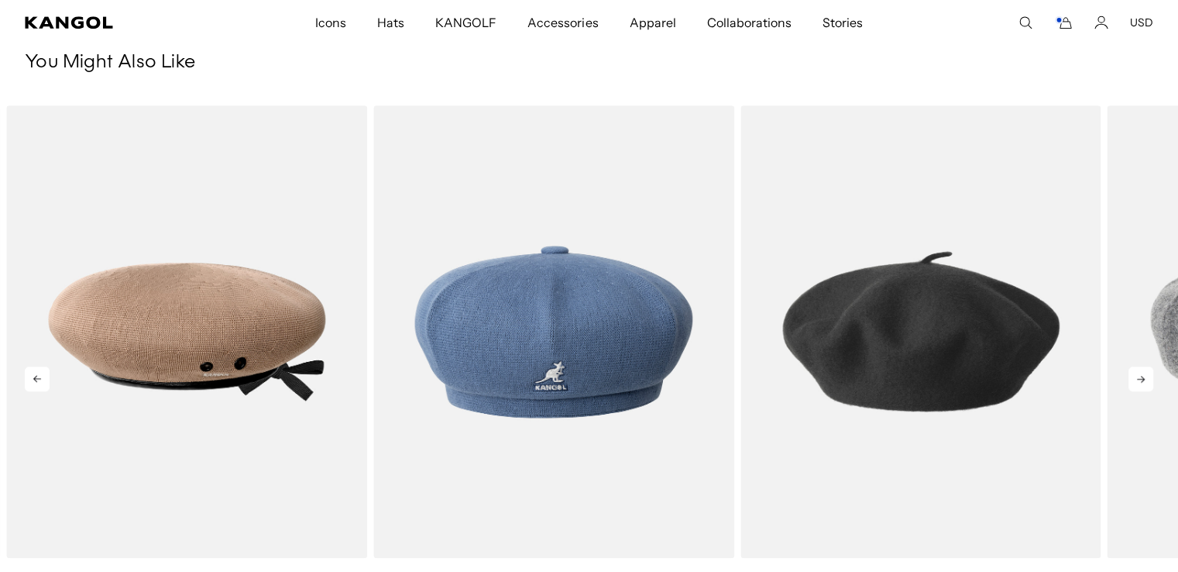
click at [1143, 369] on icon at bounding box center [1140, 378] width 25 height 25
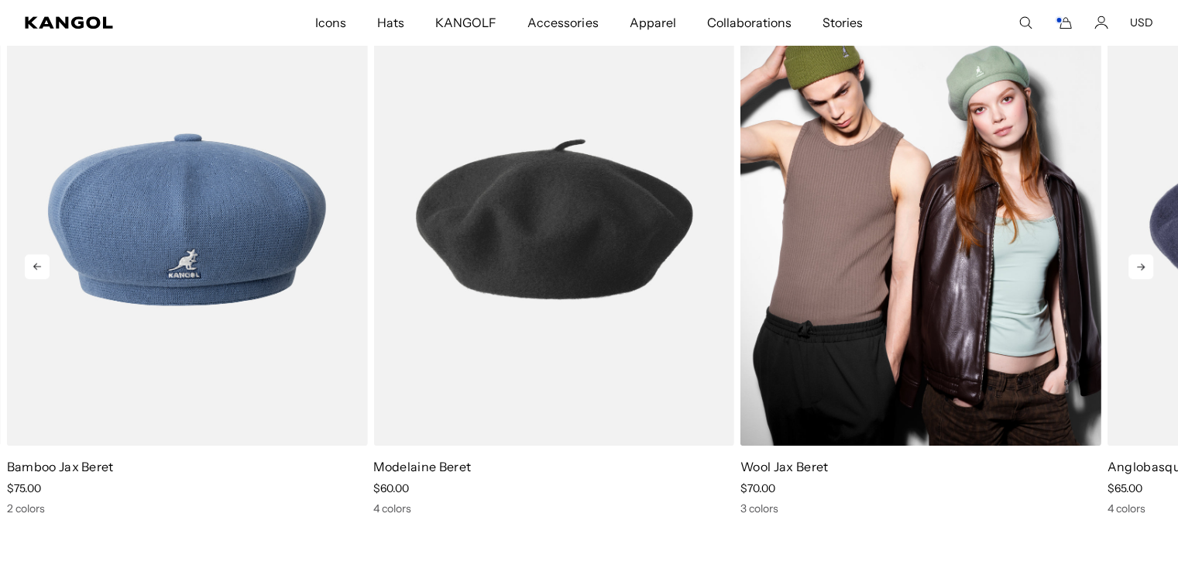
click at [933, 235] on img "1 of 5" at bounding box center [920, 219] width 361 height 453
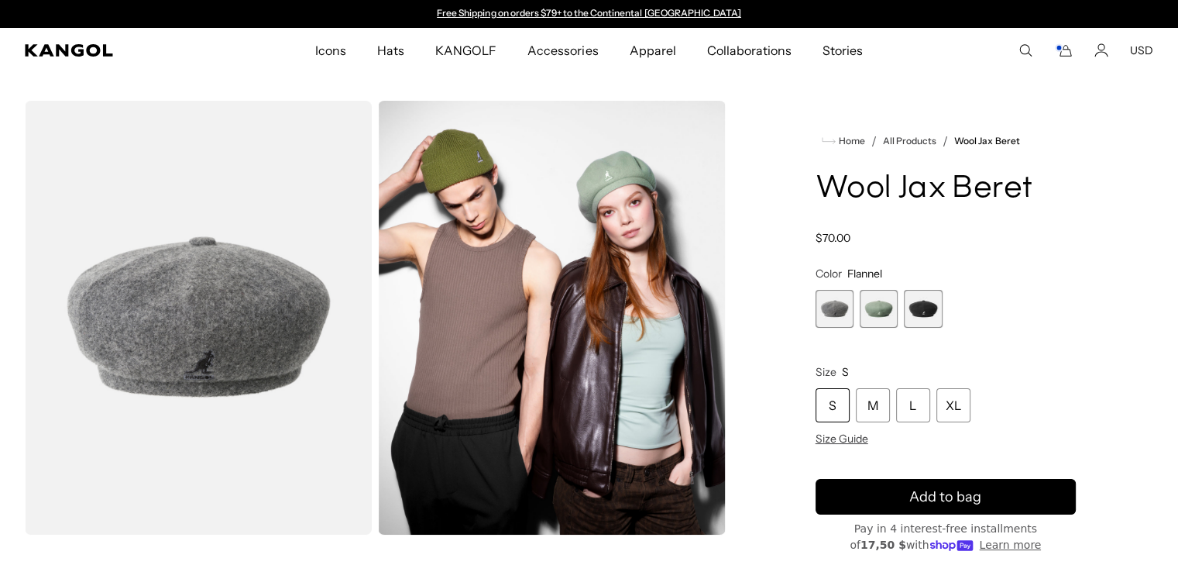
click at [827, 307] on span "1 of 3" at bounding box center [835, 309] width 38 height 38
click at [880, 314] on span "2 of 3" at bounding box center [879, 309] width 38 height 38
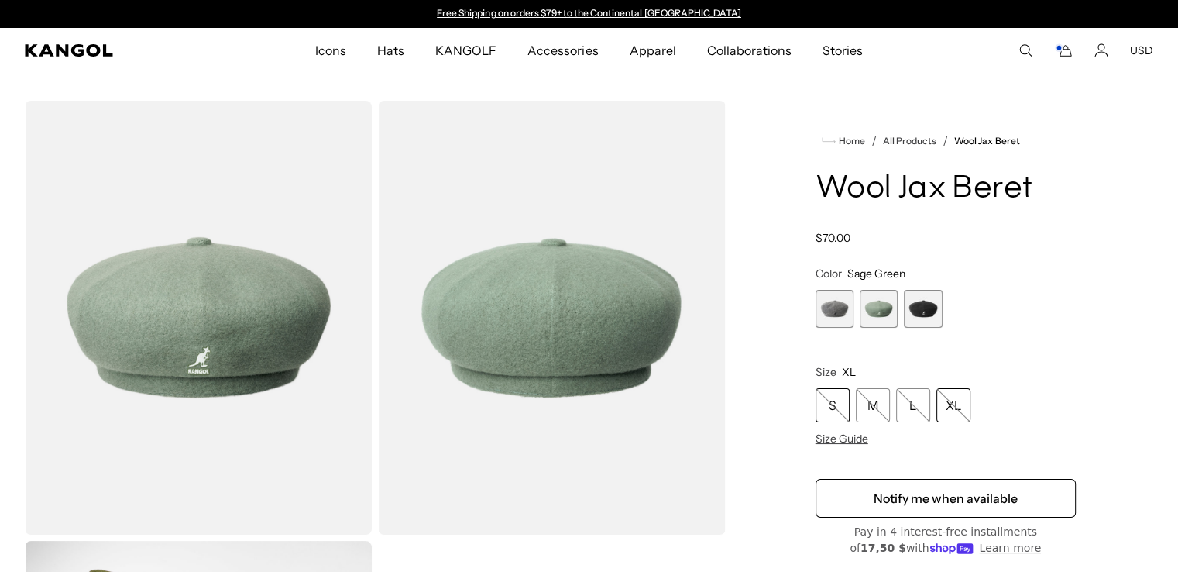
click at [928, 307] on span "3 of 3" at bounding box center [923, 309] width 38 height 38
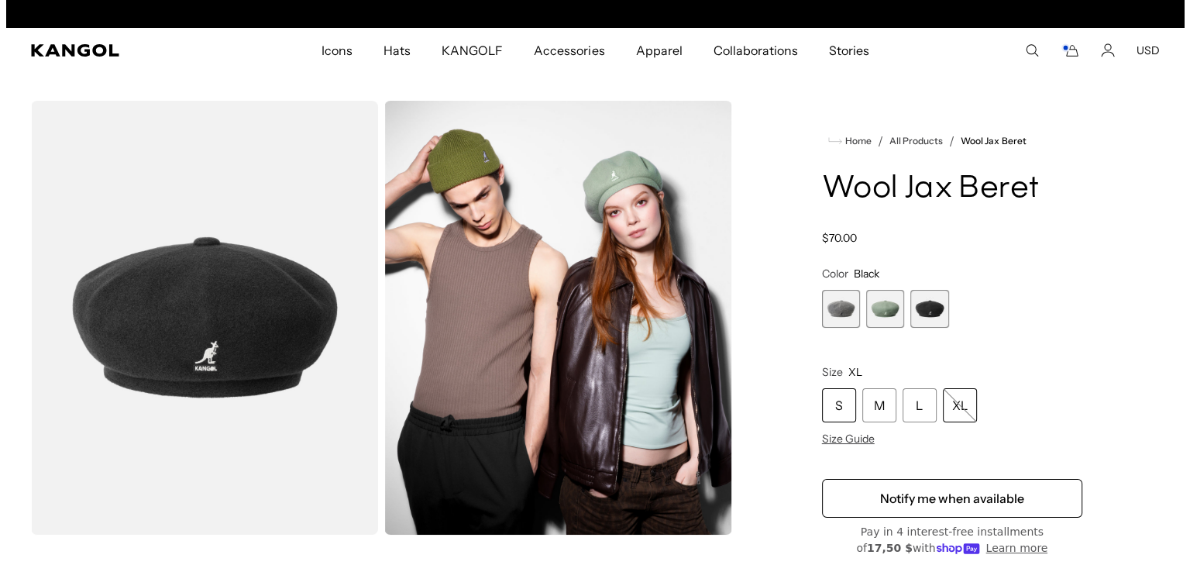
scroll to position [0, 319]
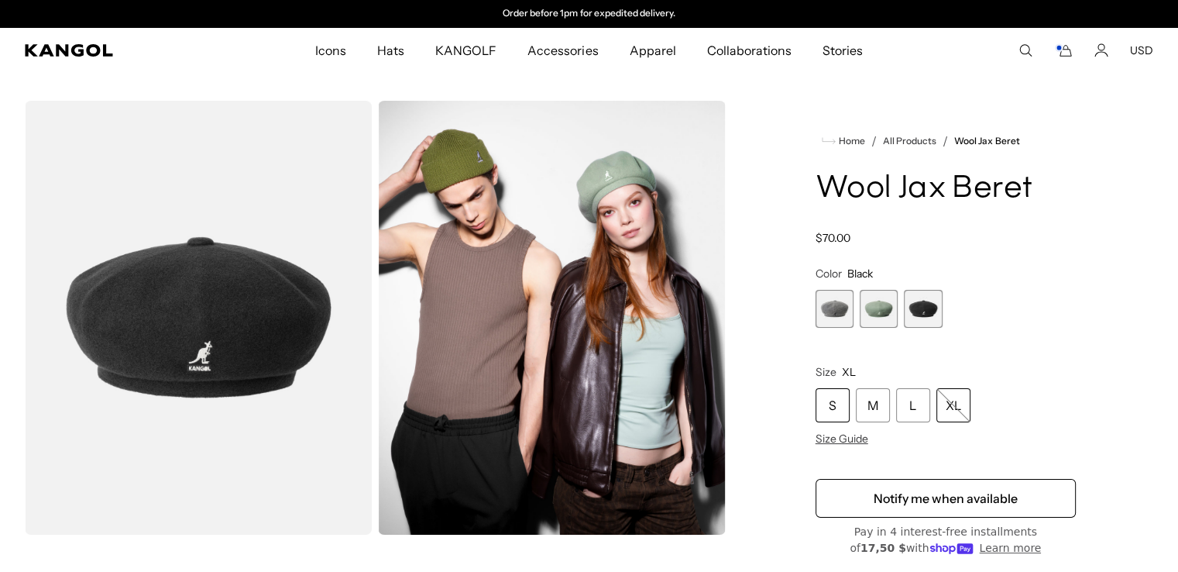
click at [1066, 50] on icon "Cart" at bounding box center [1063, 50] width 19 height 14
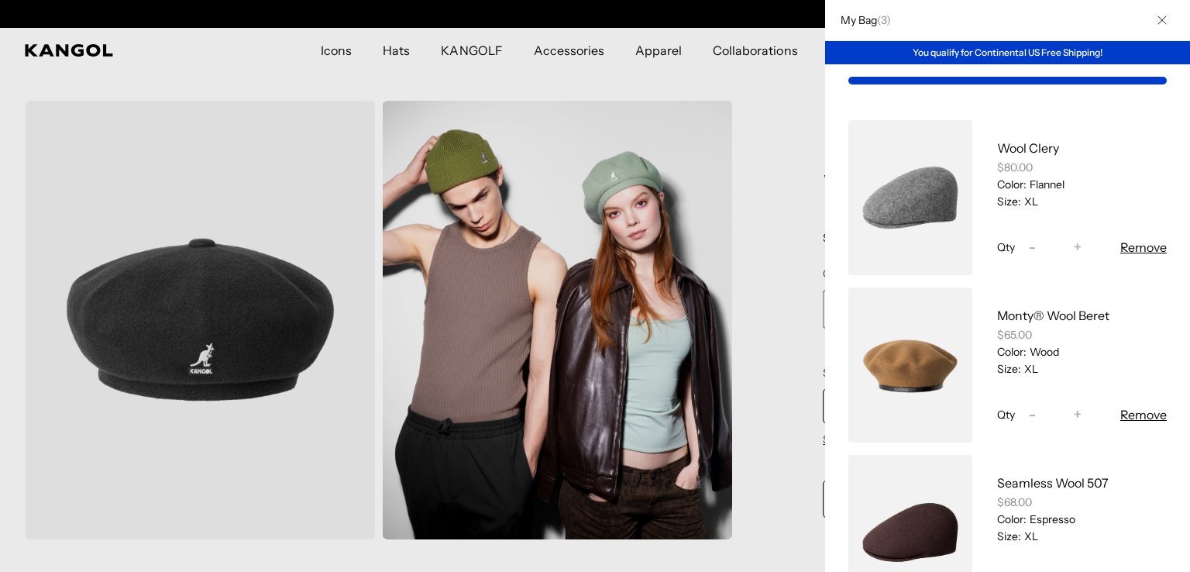
scroll to position [0, 0]
click at [897, 199] on link "My Bag" at bounding box center [910, 197] width 124 height 155
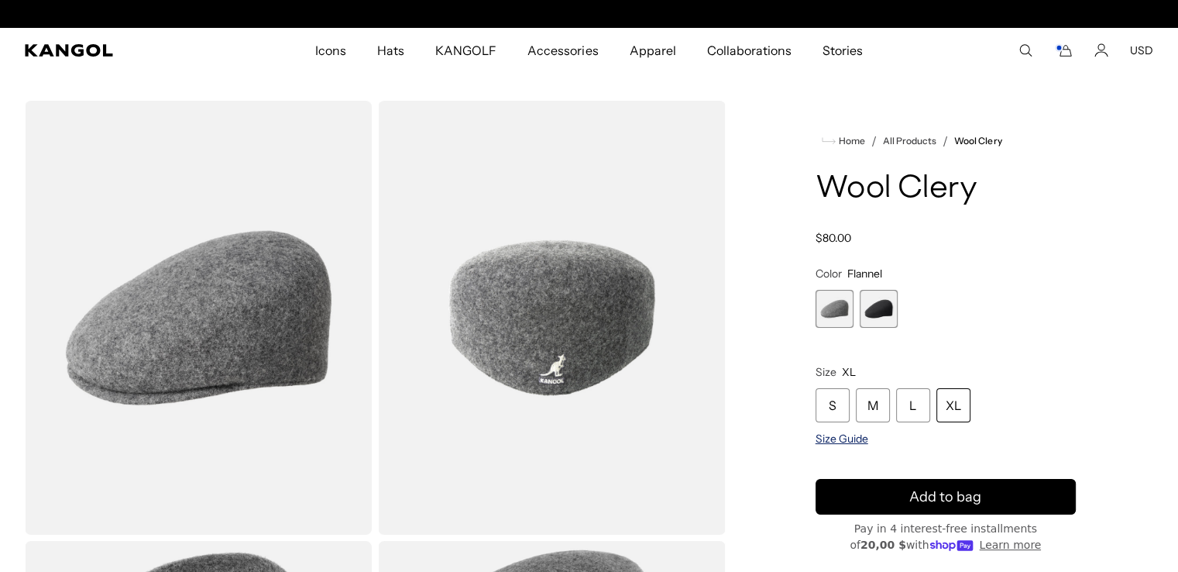
scroll to position [0, 319]
click at [886, 307] on span "2 of 2" at bounding box center [879, 309] width 38 height 38
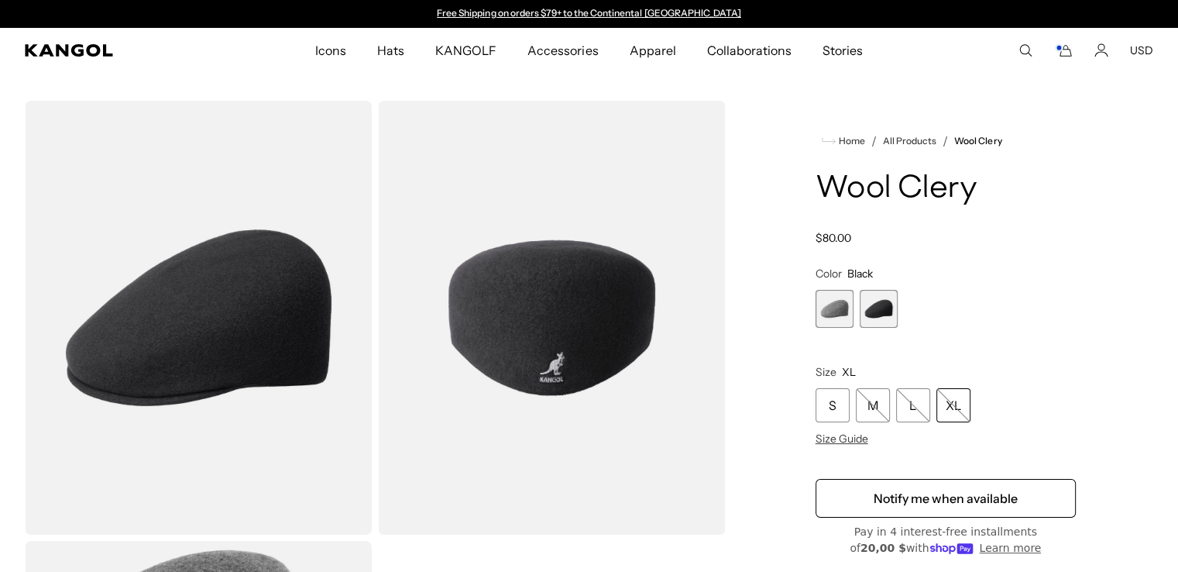
click at [840, 310] on span "1 of 2" at bounding box center [835, 309] width 38 height 38
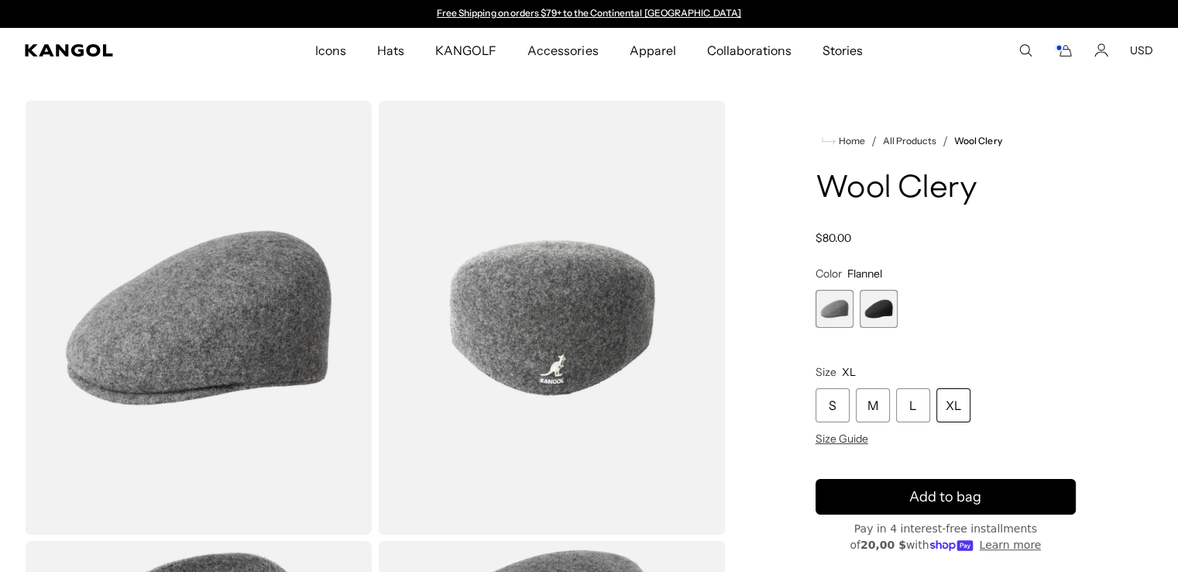
click at [955, 399] on div "XL" at bounding box center [953, 405] width 34 height 34
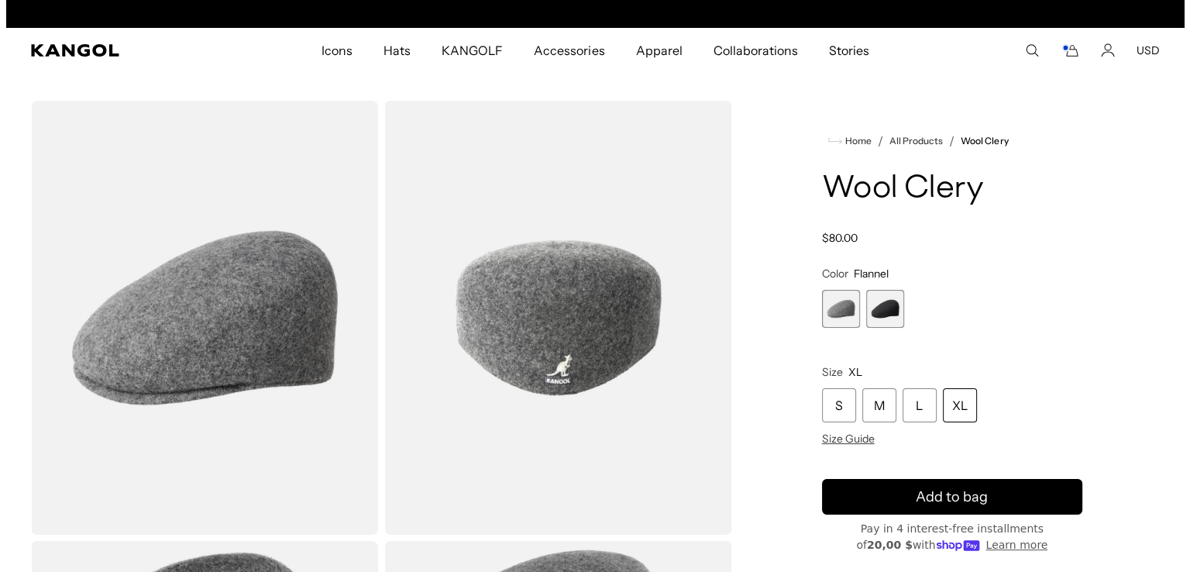
scroll to position [0, 319]
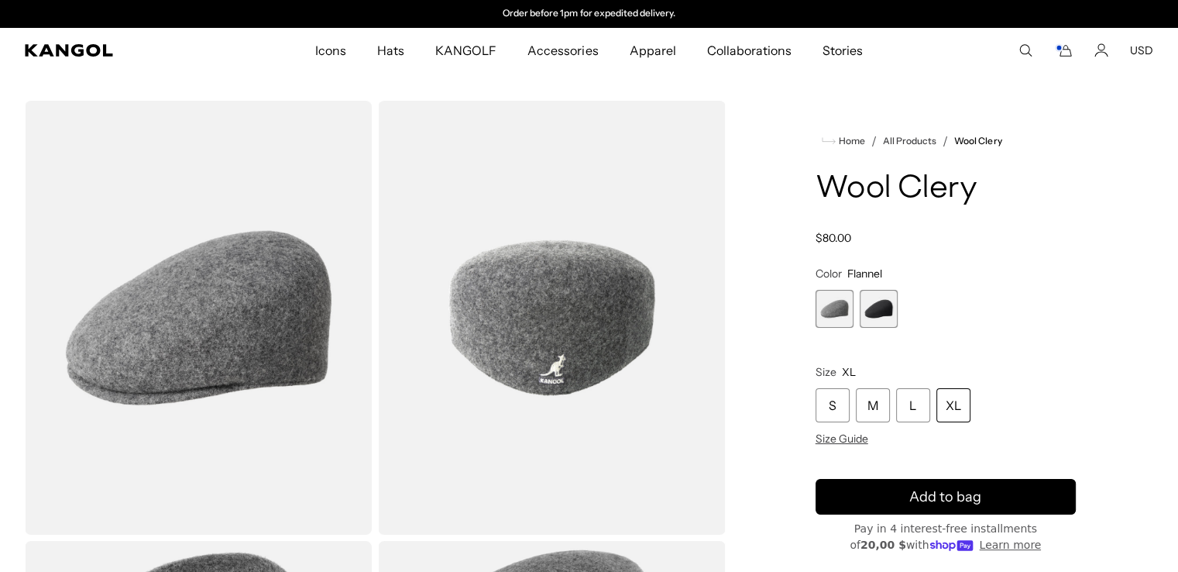
click at [1065, 47] on icon "Cart" at bounding box center [1063, 50] width 19 height 14
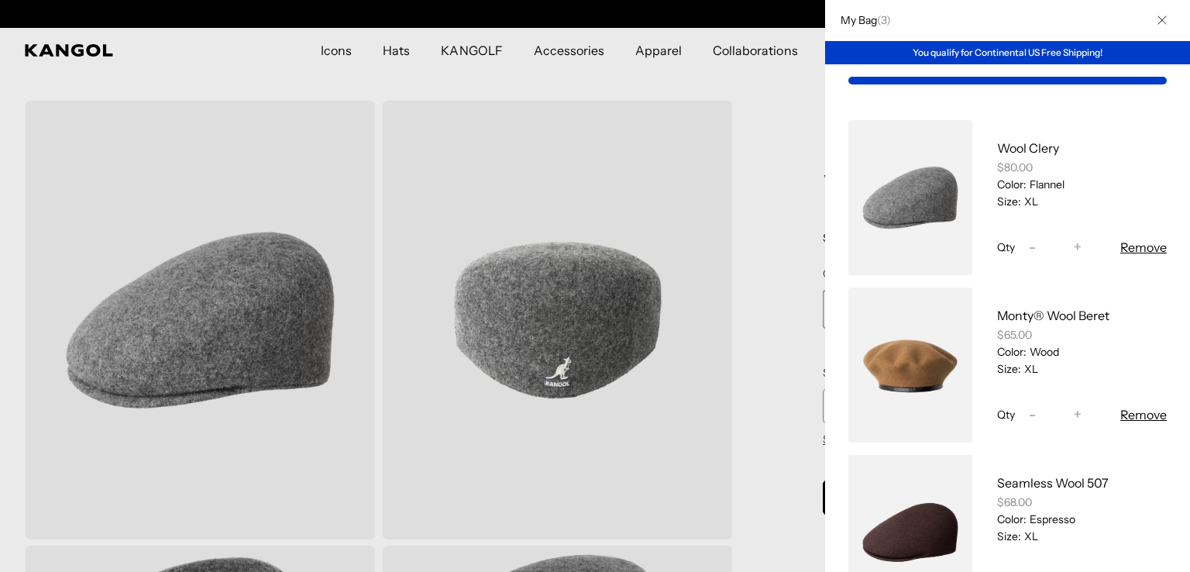
scroll to position [0, 0]
click at [1058, 57] on div "You qualify for Continental US Free Shipping!" at bounding box center [1007, 52] width 365 height 23
drag, startPoint x: 1133, startPoint y: 78, endPoint x: 1152, endPoint y: 84, distance: 20.3
click at [1152, 84] on div "My Bag" at bounding box center [1007, 80] width 365 height 33
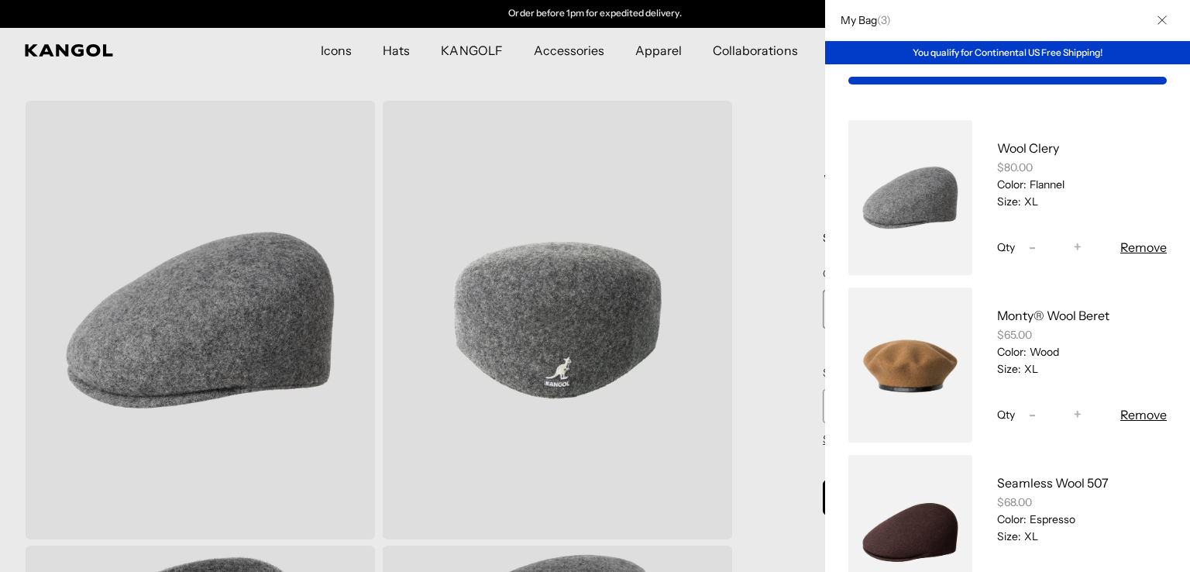
click at [830, 307] on div "Wool Clery $80.00 Color: Flannel Size: XL Qty Decrease quantity for Wool Clery …" at bounding box center [1007, 365] width 365 height 536
type input "*"
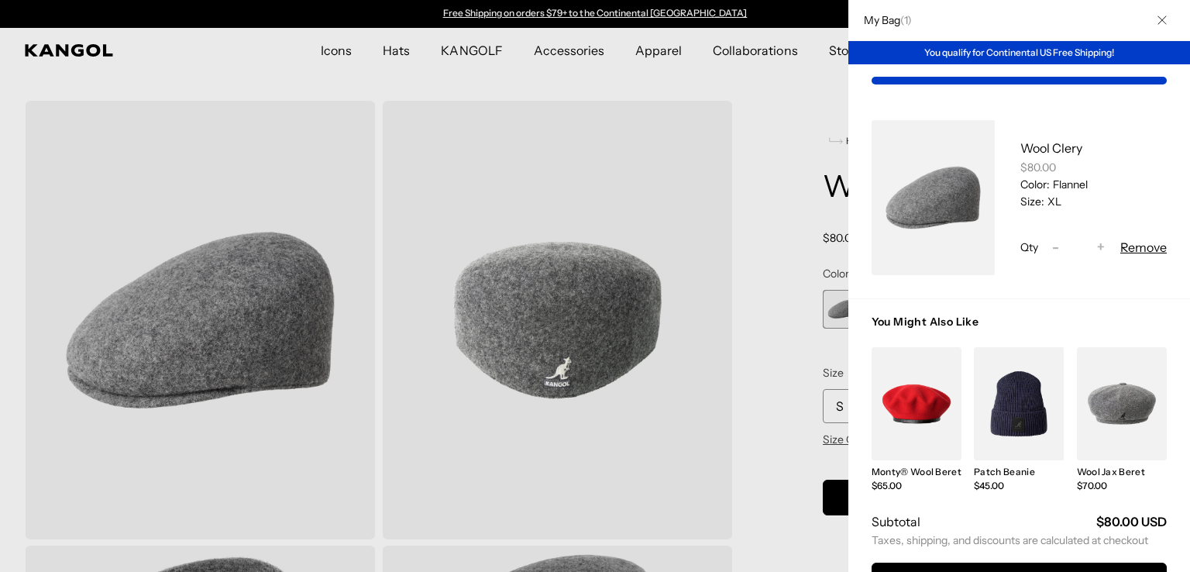
click at [884, 400] on link "My Bag" at bounding box center [916, 403] width 90 height 113
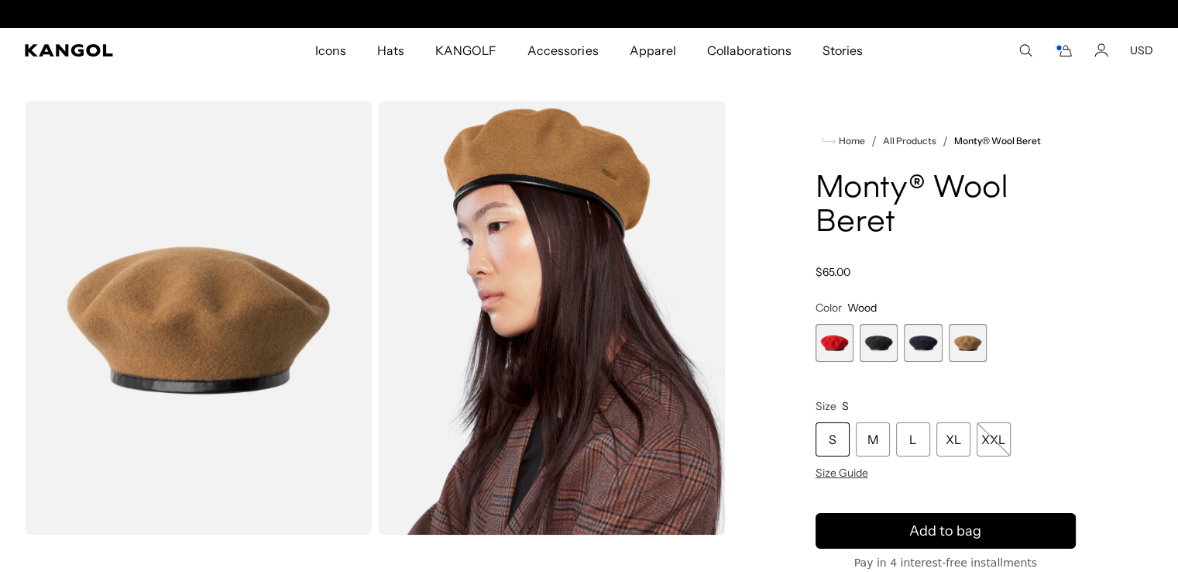
scroll to position [0, 319]
click at [951, 441] on div "XL" at bounding box center [953, 439] width 34 height 34
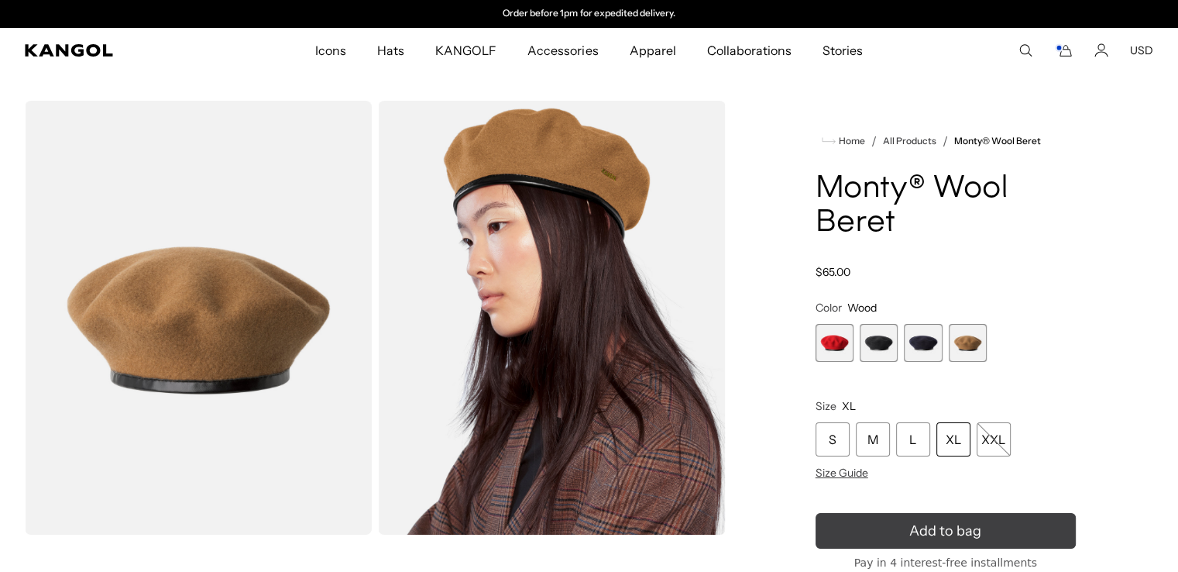
click at [962, 527] on span "Add to bag" at bounding box center [945, 530] width 72 height 21
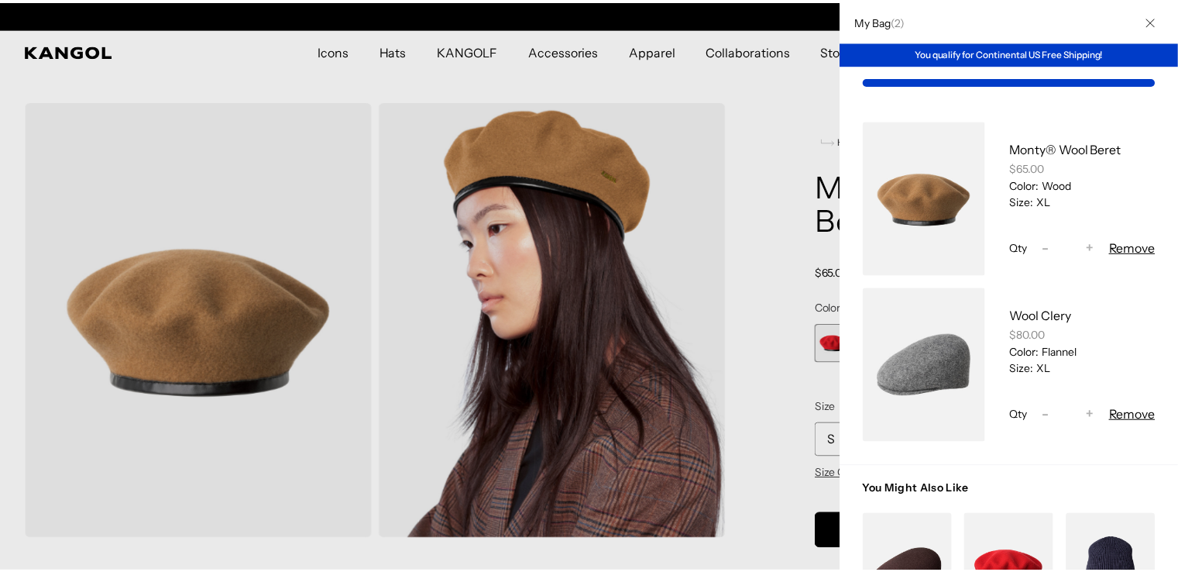
scroll to position [0, 319]
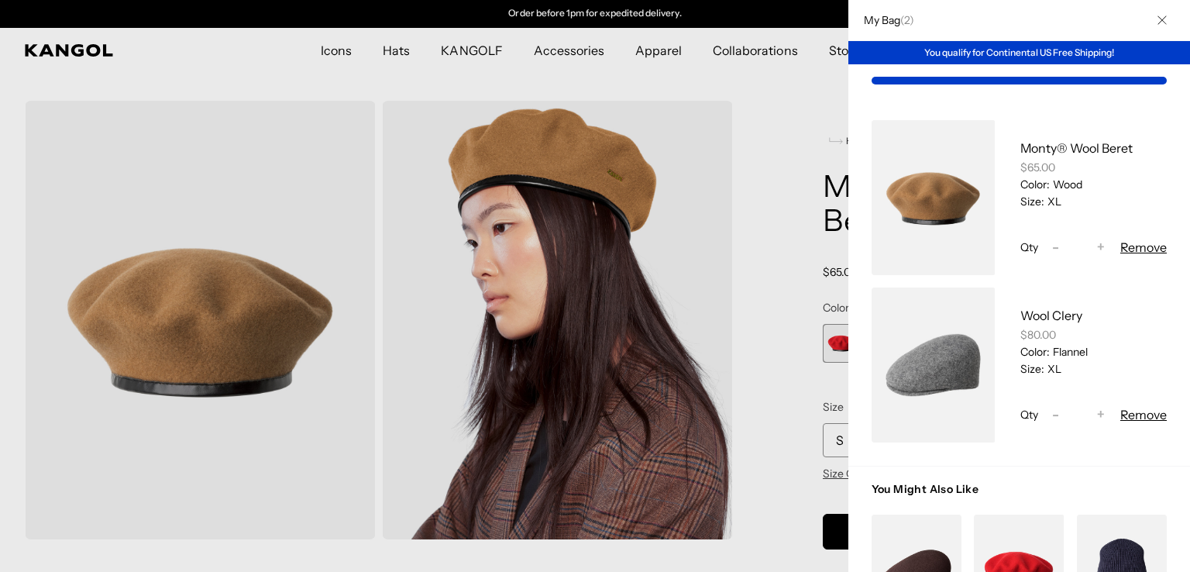
click at [1157, 16] on icon "Close" at bounding box center [1161, 20] width 9 height 9
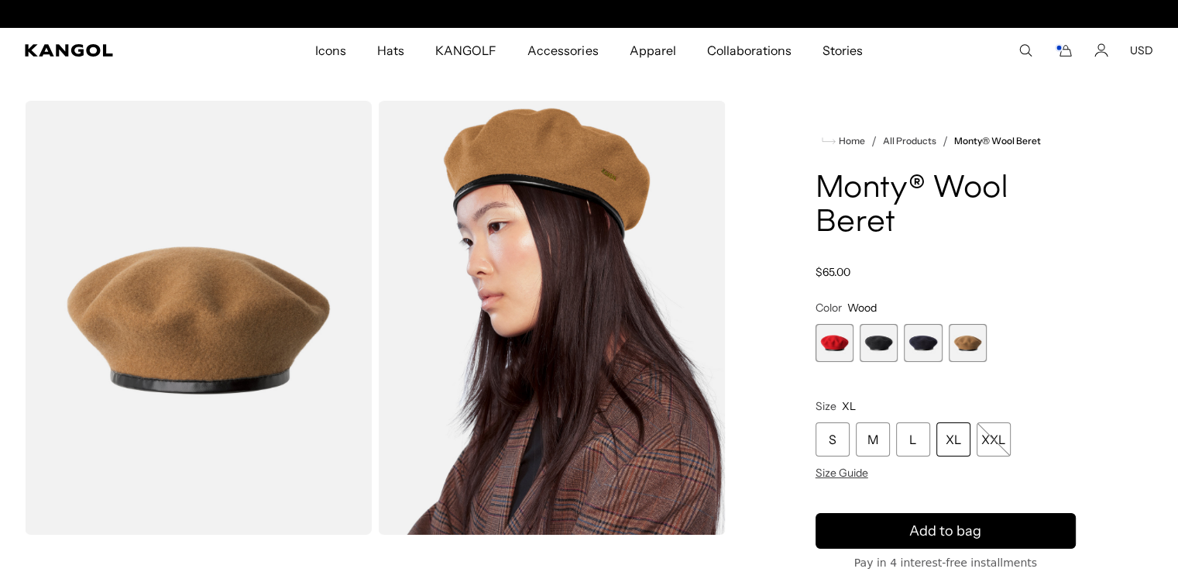
scroll to position [0, 0]
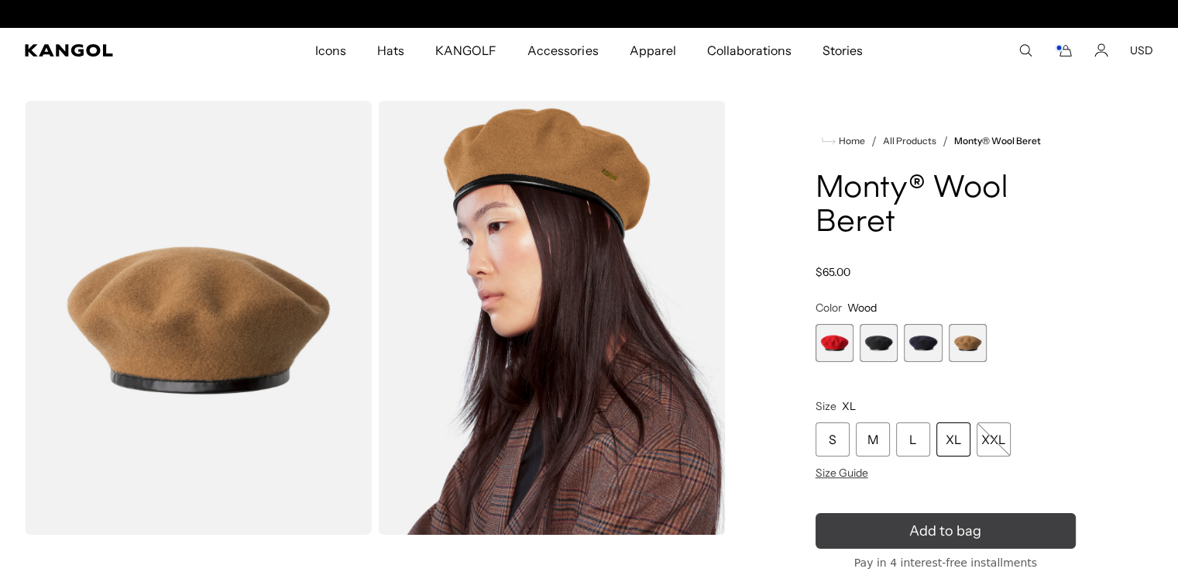
click at [950, 535] on icon "submit" at bounding box center [945, 531] width 31 height 31
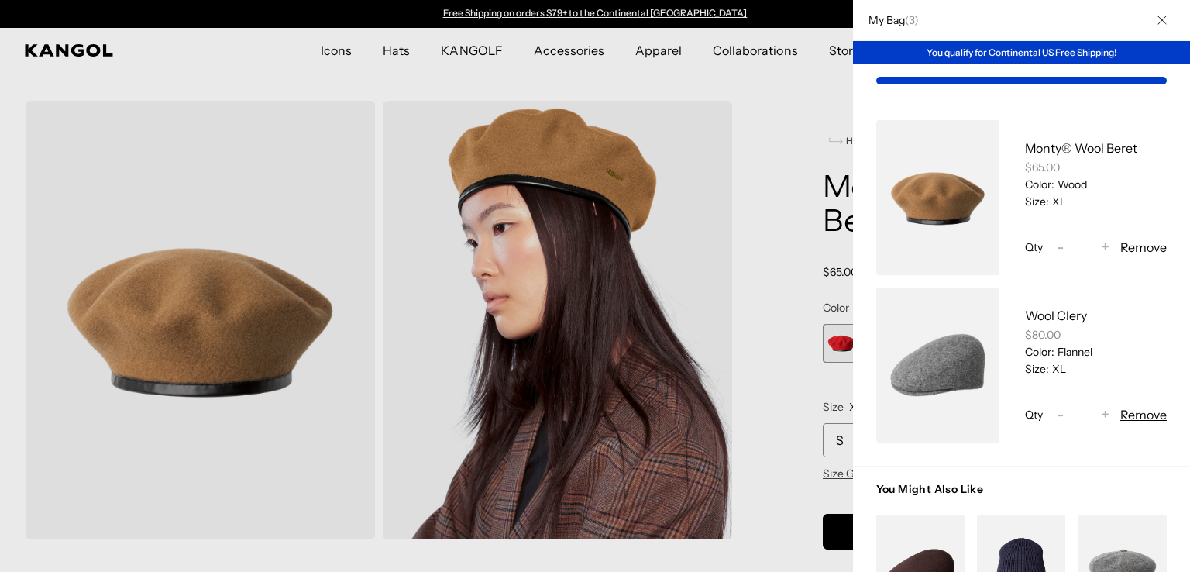
click at [1056, 245] on span "-" at bounding box center [1059, 247] width 7 height 21
type input "*"
click at [1157, 22] on icon "Close" at bounding box center [1161, 19] width 9 height 9
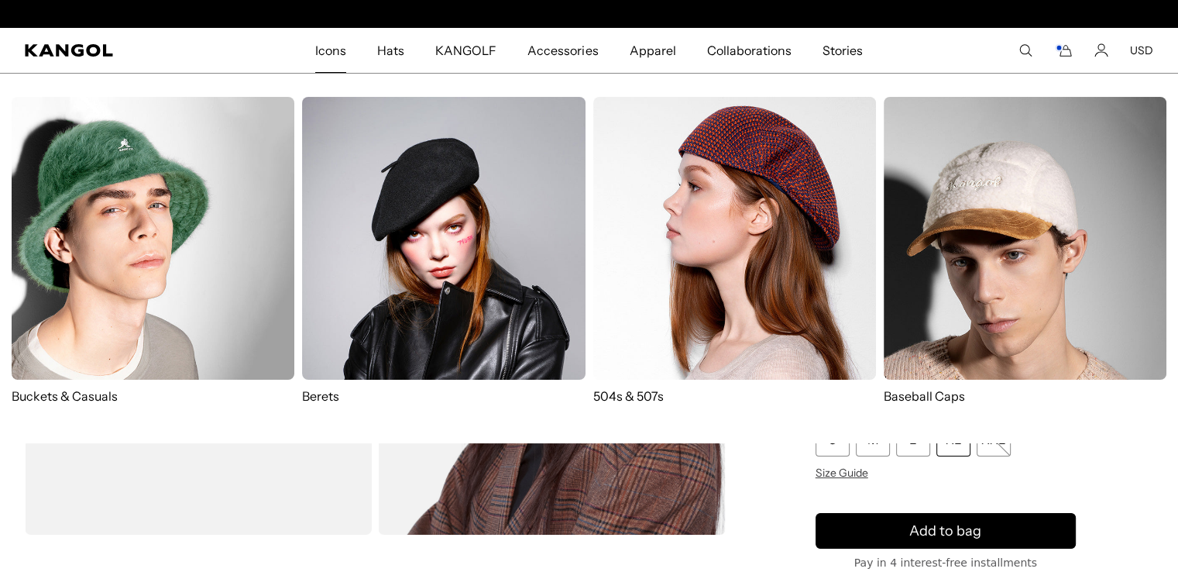
scroll to position [0, 319]
click at [456, 239] on img at bounding box center [443, 238] width 283 height 283
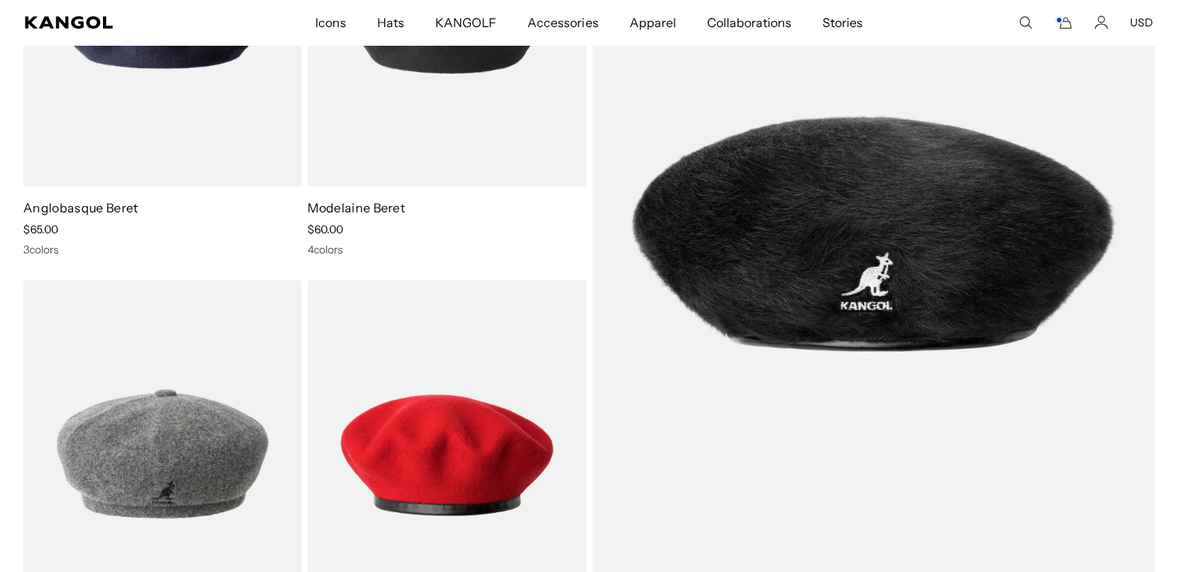
scroll to position [343, 0]
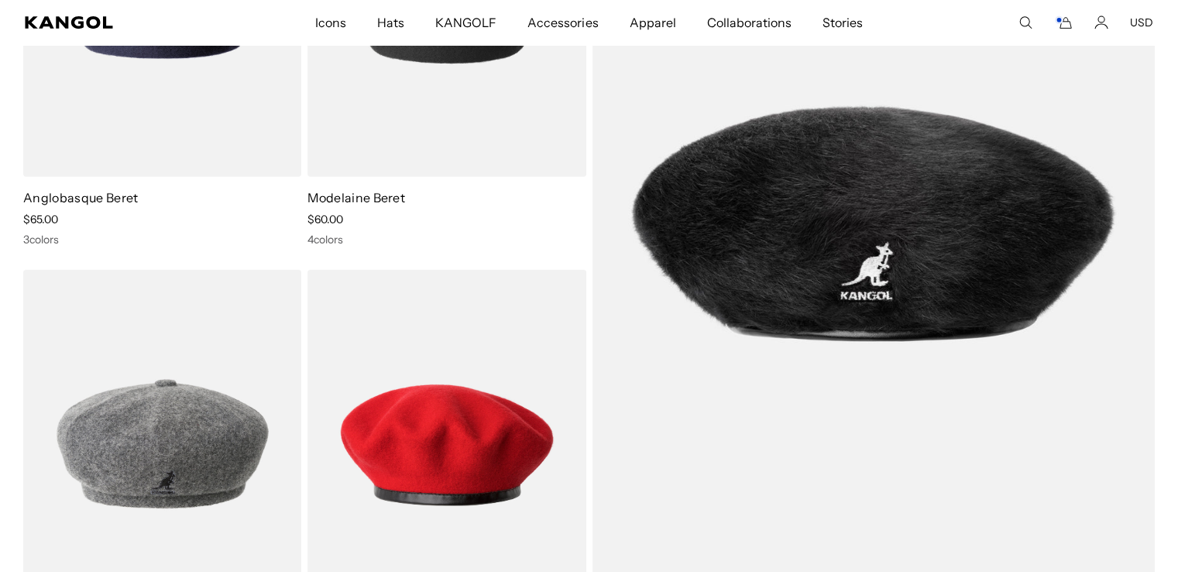
drag, startPoint x: 0, startPoint y: 0, endPoint x: 1189, endPoint y: 104, distance: 1193.4
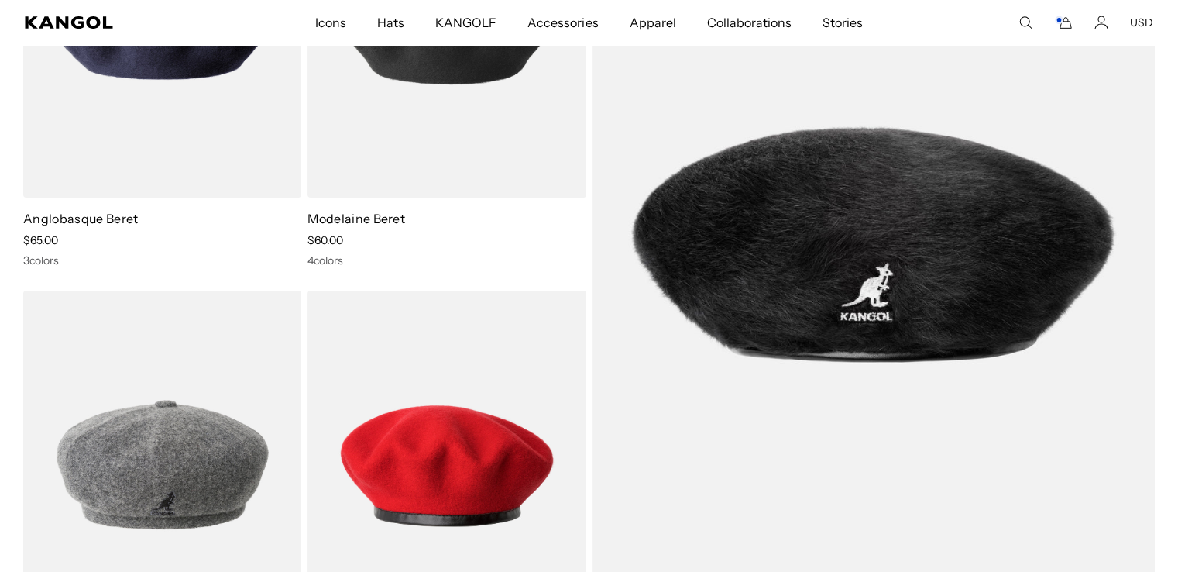
scroll to position [311, 0]
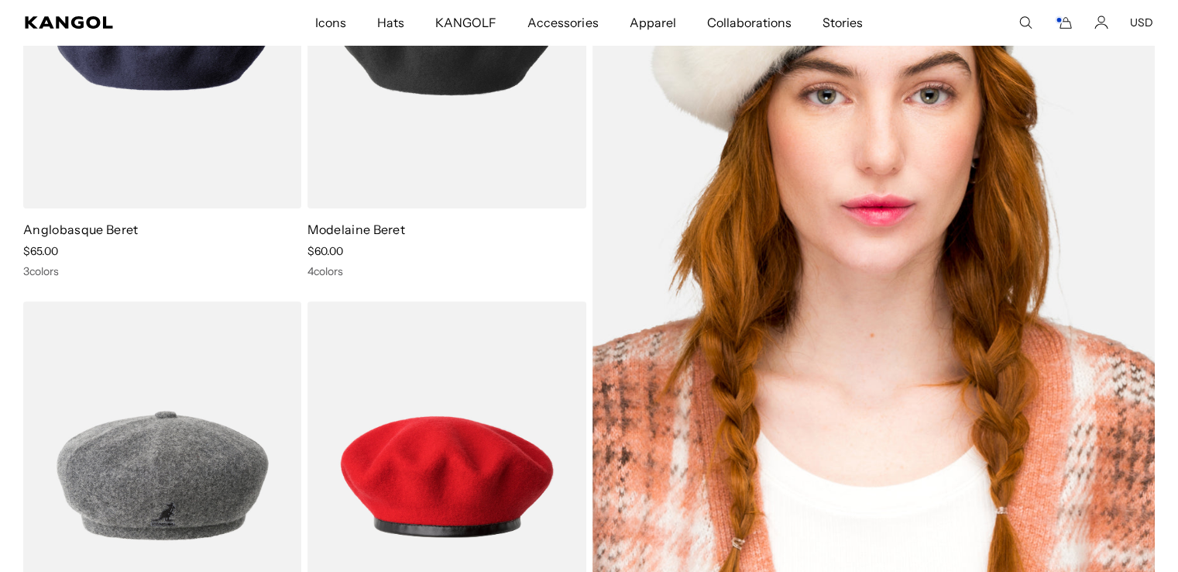
click at [806, 259] on img at bounding box center [874, 255] width 563 height 792
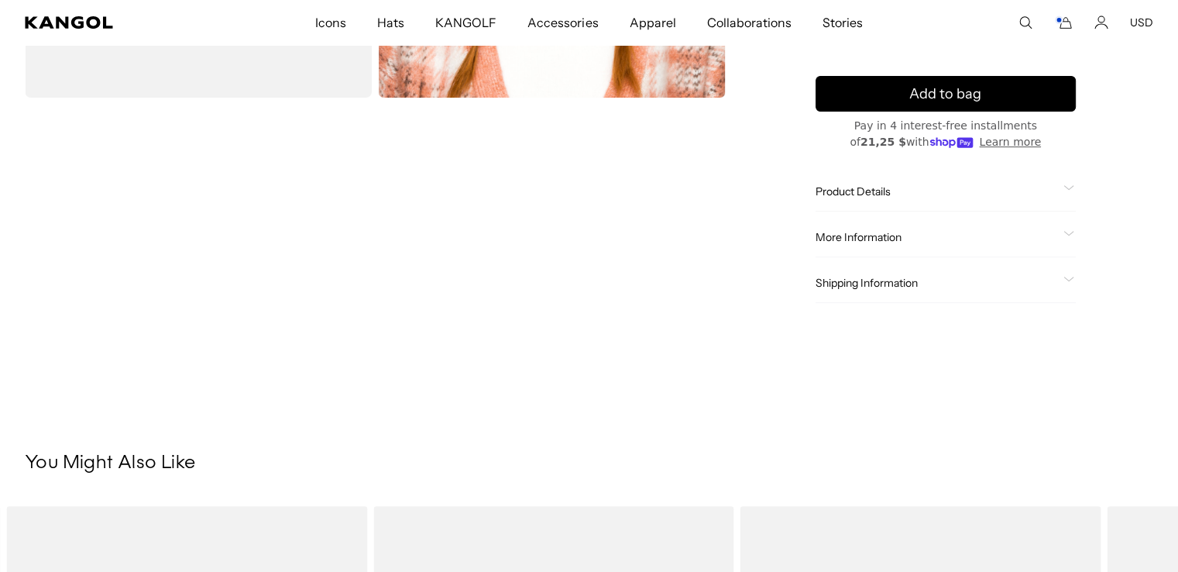
scroll to position [390, 0]
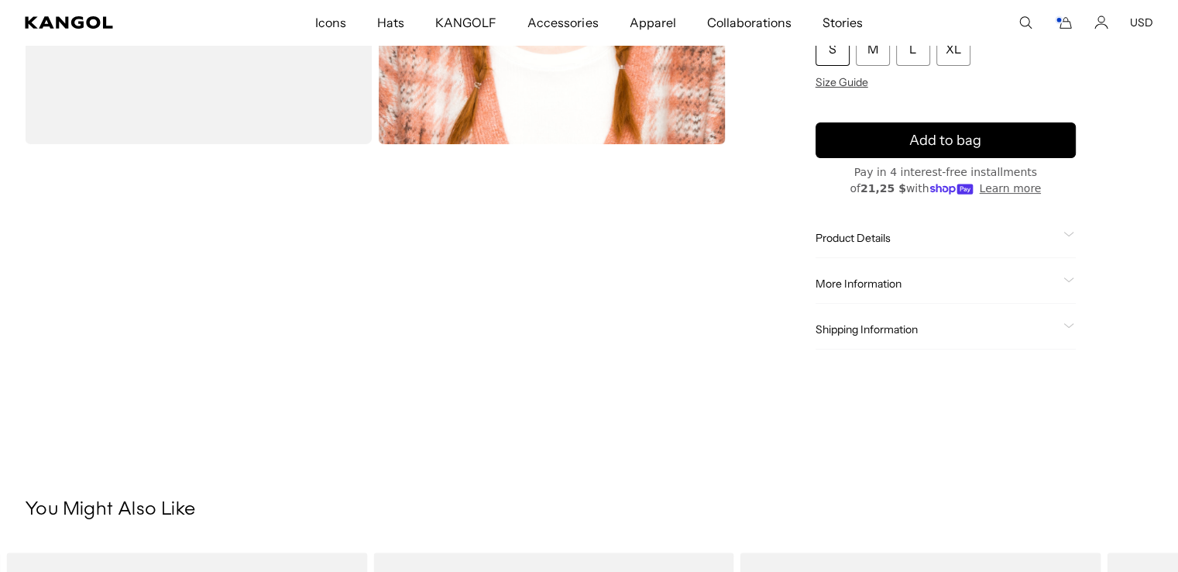
drag, startPoint x: 0, startPoint y: 0, endPoint x: 1186, endPoint y: 102, distance: 1190.2
click at [871, 274] on div "More Information Style ID K3575 Shape Beret Fabrication Furgora Material 42% [D…" at bounding box center [946, 284] width 260 height 40
click at [877, 289] on span "More Information" at bounding box center [937, 284] width 242 height 14
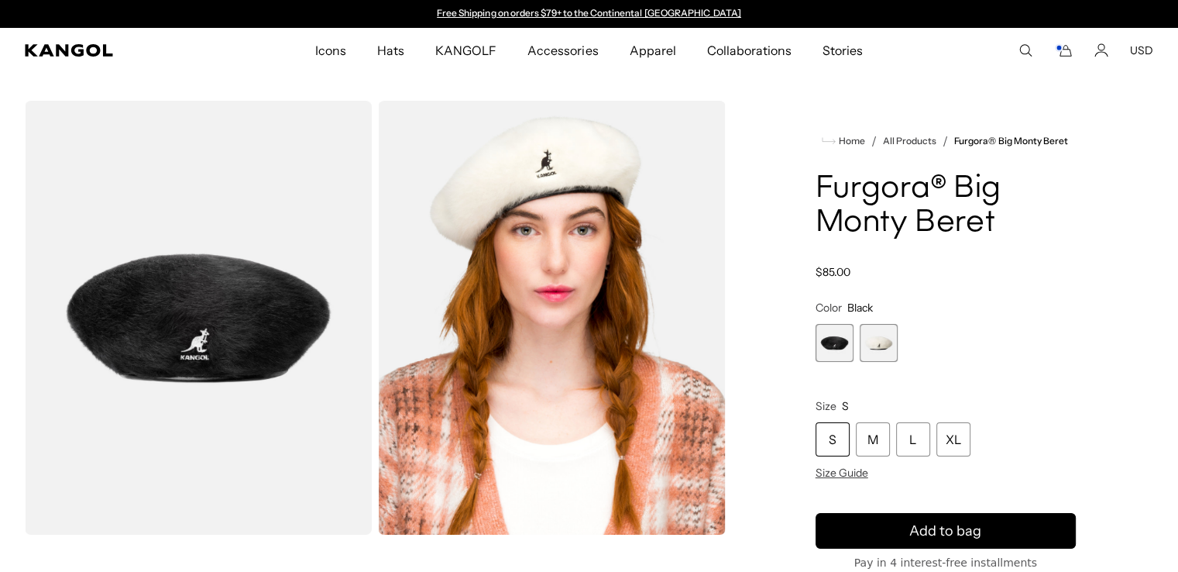
click at [1069, 52] on icon "Cart" at bounding box center [1063, 50] width 19 height 14
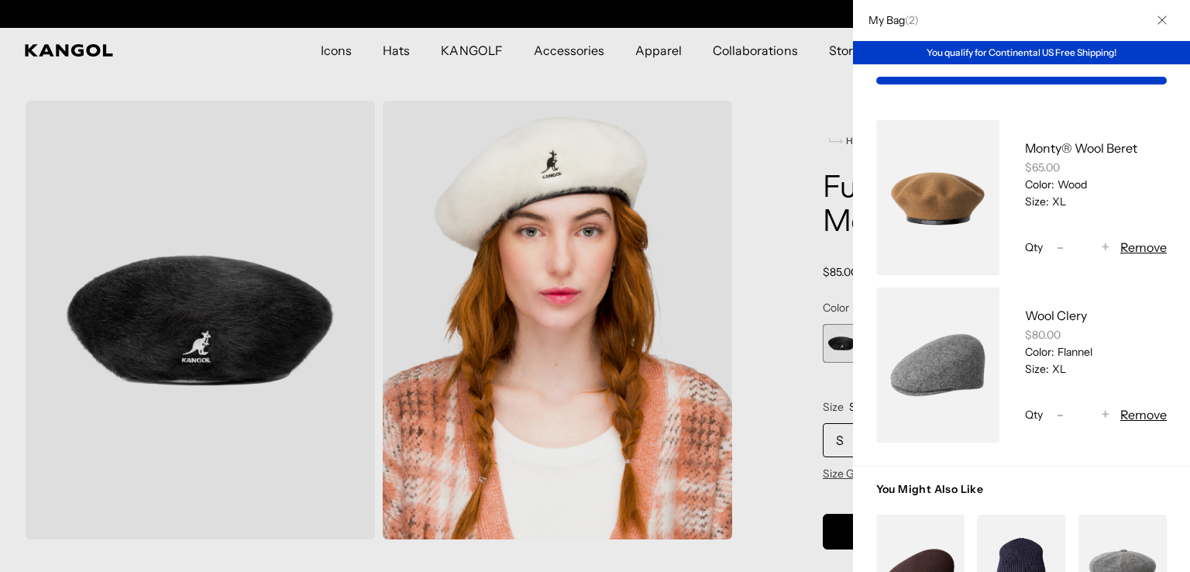
scroll to position [0, 319]
click at [387, 50] on div at bounding box center [595, 286] width 1190 height 572
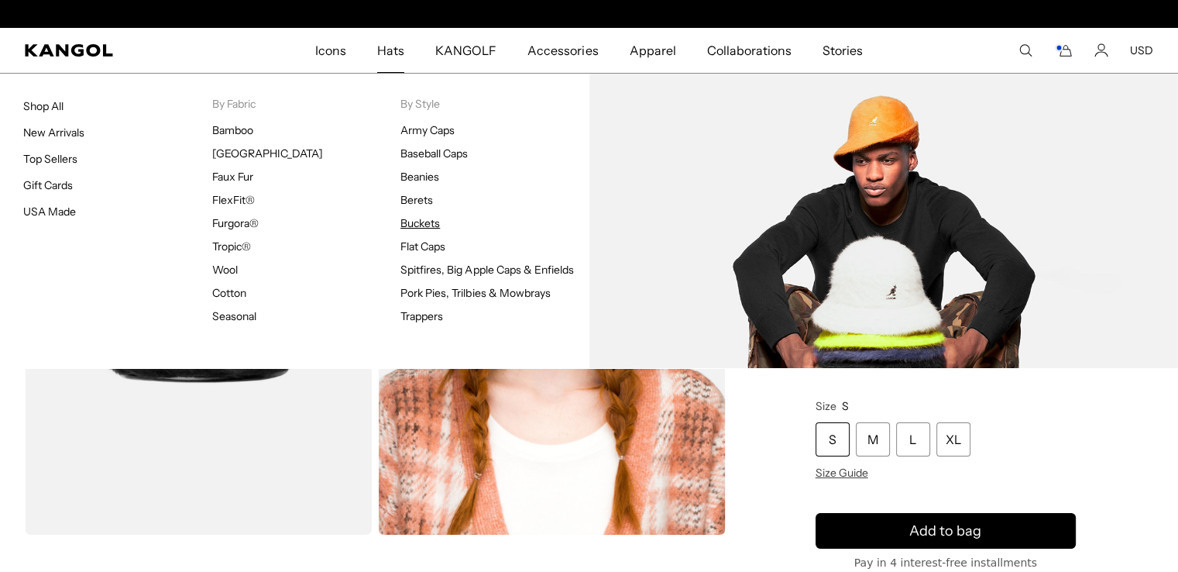
scroll to position [0, 0]
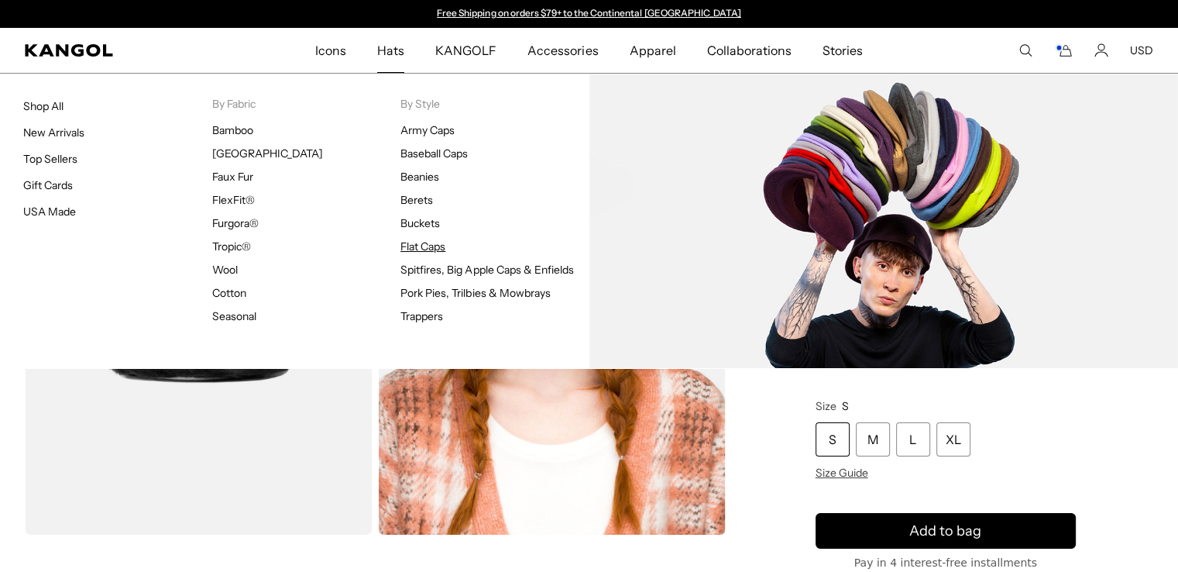
click at [427, 248] on link "Flat Caps" at bounding box center [422, 246] width 45 height 14
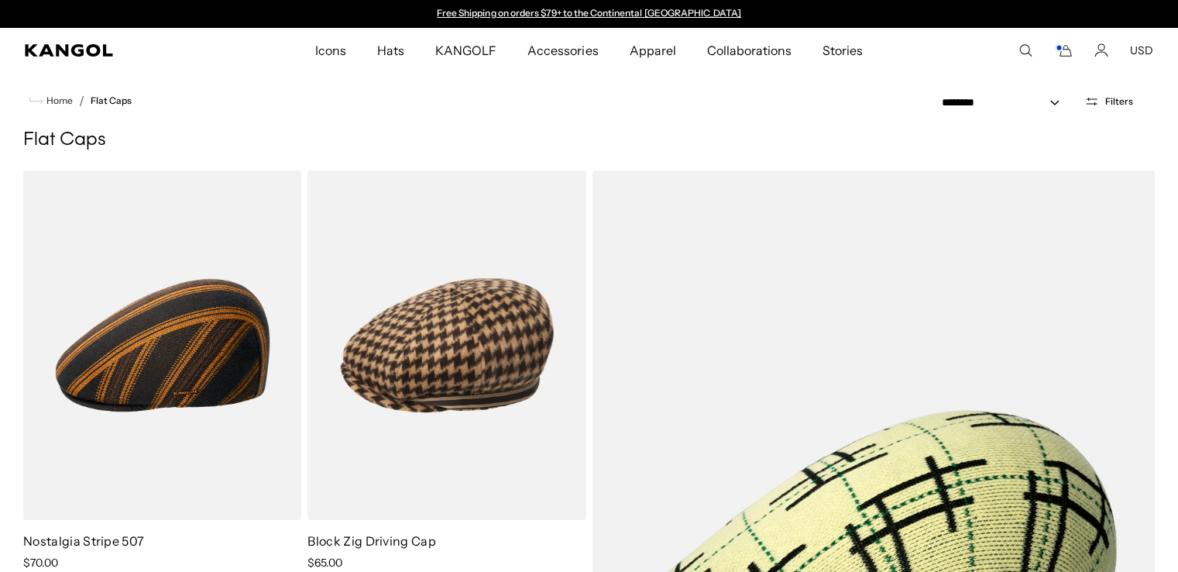
click at [1062, 49] on rect "Cart" at bounding box center [1059, 48] width 6 height 6
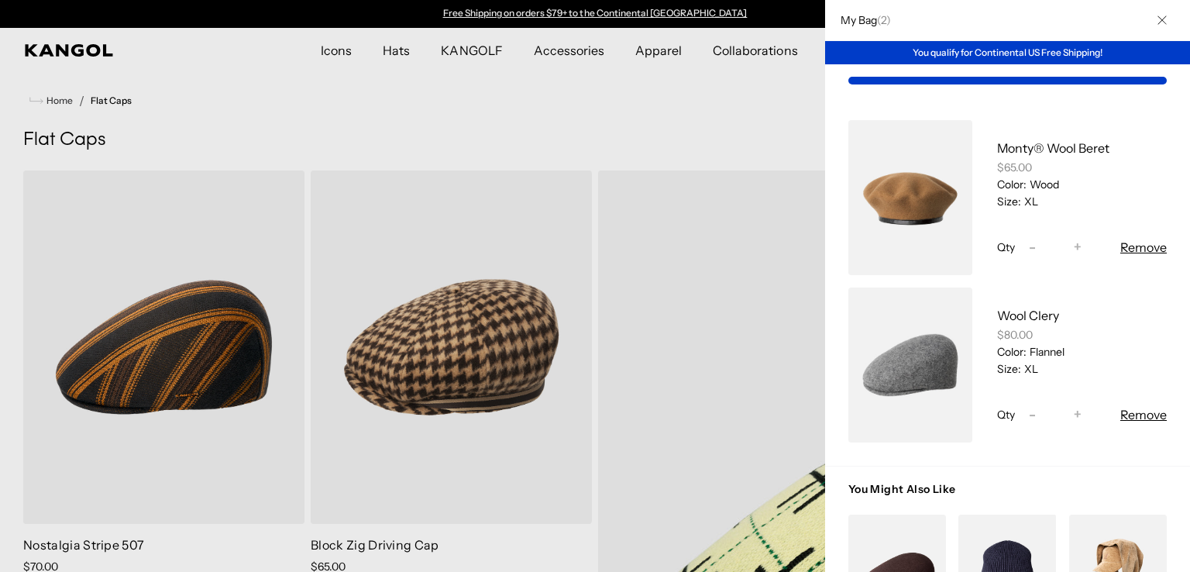
click at [1063, 49] on div "My Bag ( 2 ) You qualify for Continental US Free Shipping! [PERSON_NAME]® Wool …" at bounding box center [1007, 286] width 365 height 572
